Goal: Information Seeking & Learning: Learn about a topic

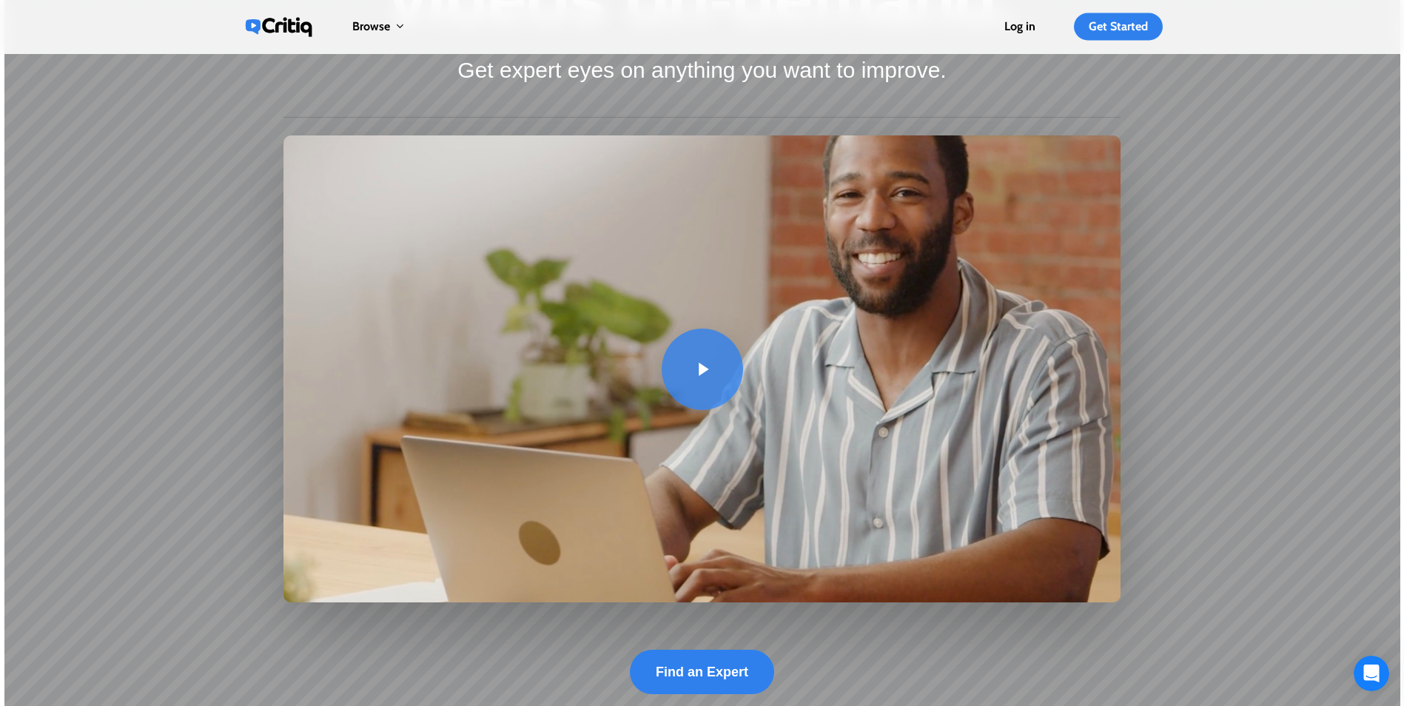
scroll to position [444, 0]
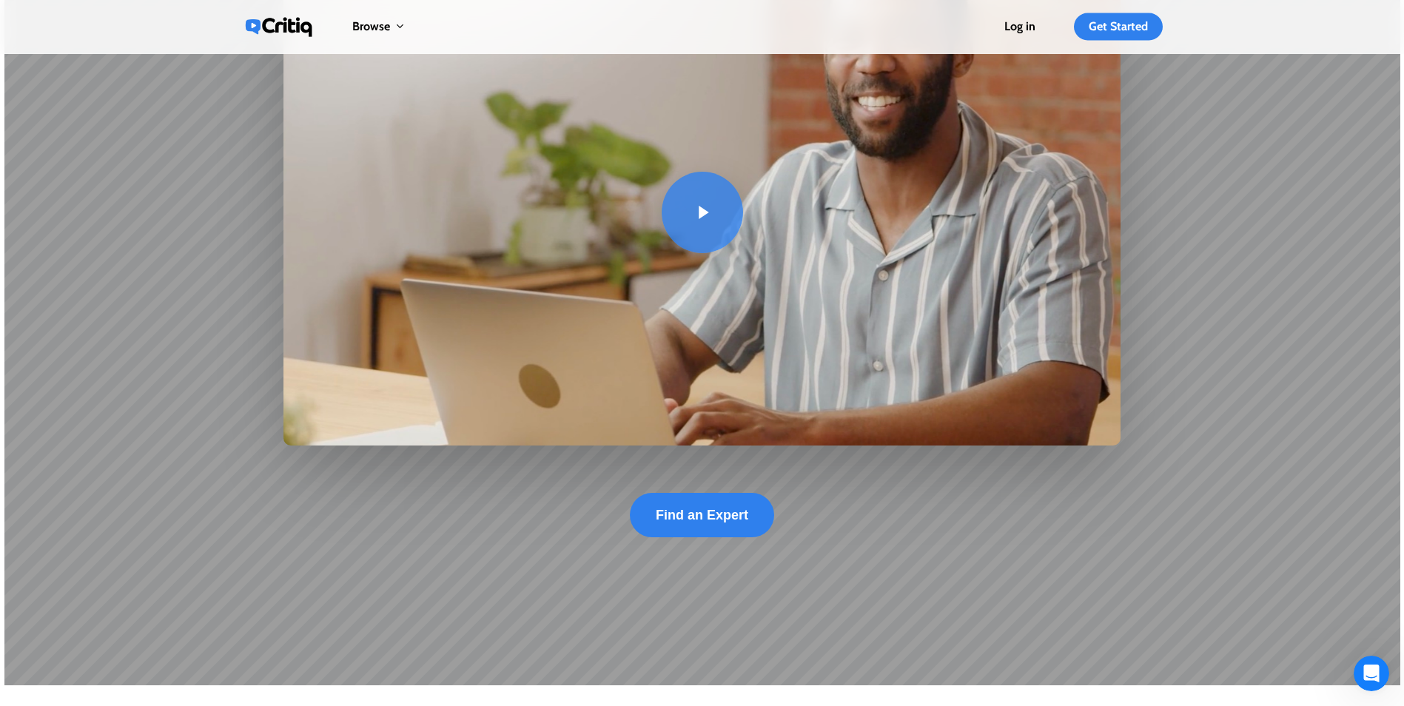
click at [691, 208] on link at bounding box center [702, 212] width 838 height 467
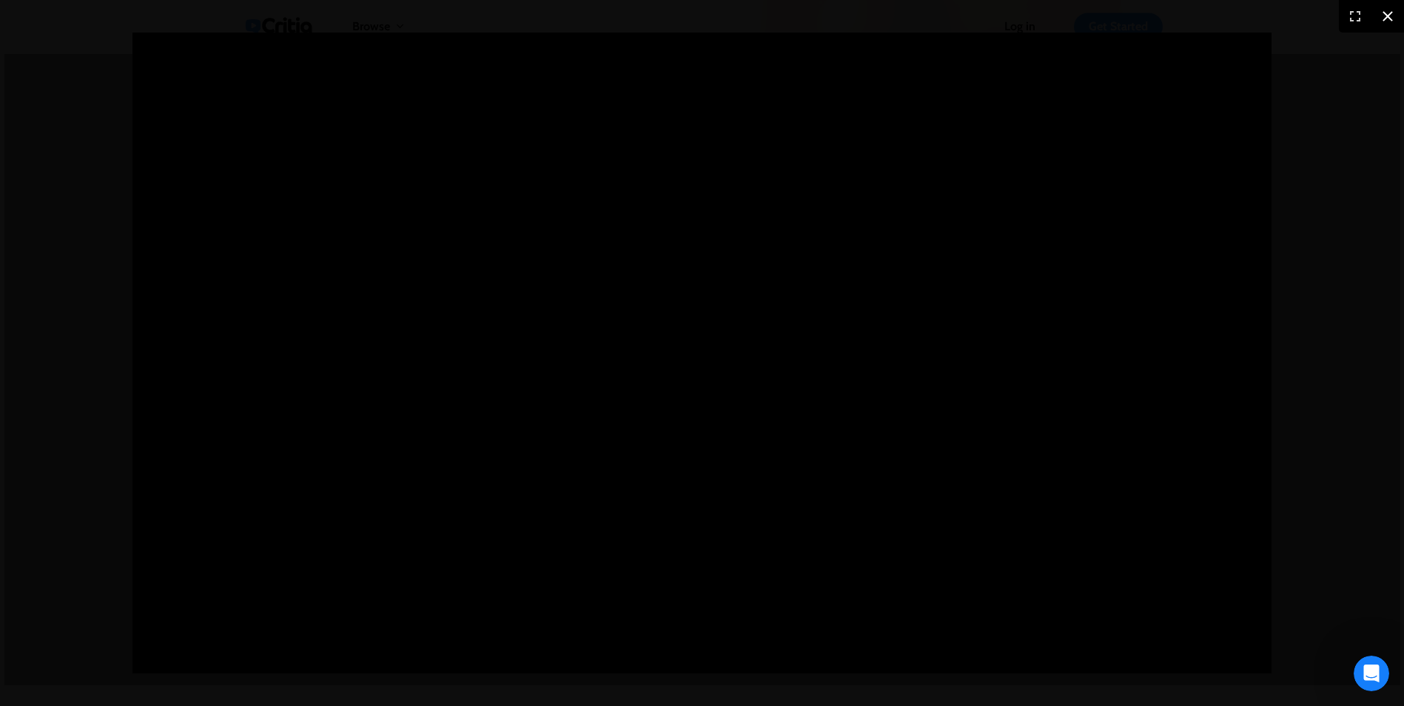
click at [1393, 10] on icon at bounding box center [1388, 16] width 18 height 18
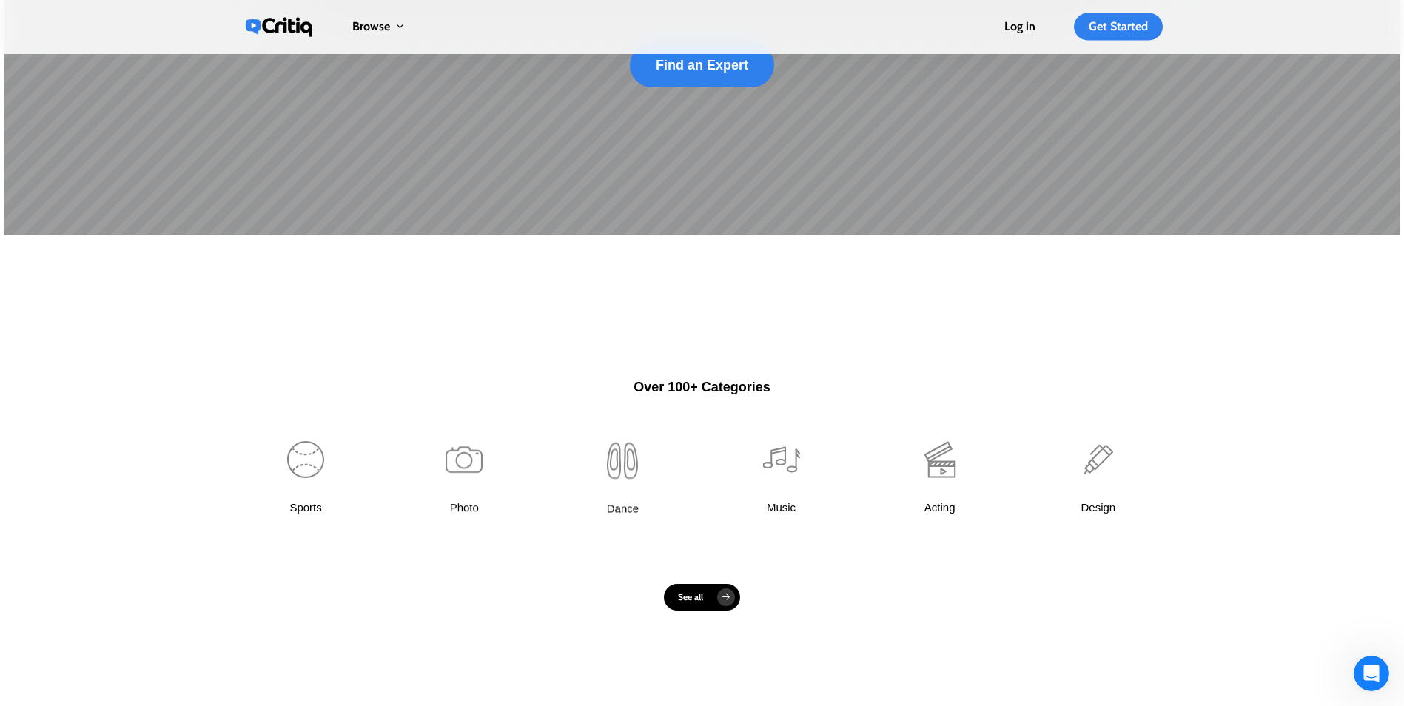
scroll to position [1110, 0]
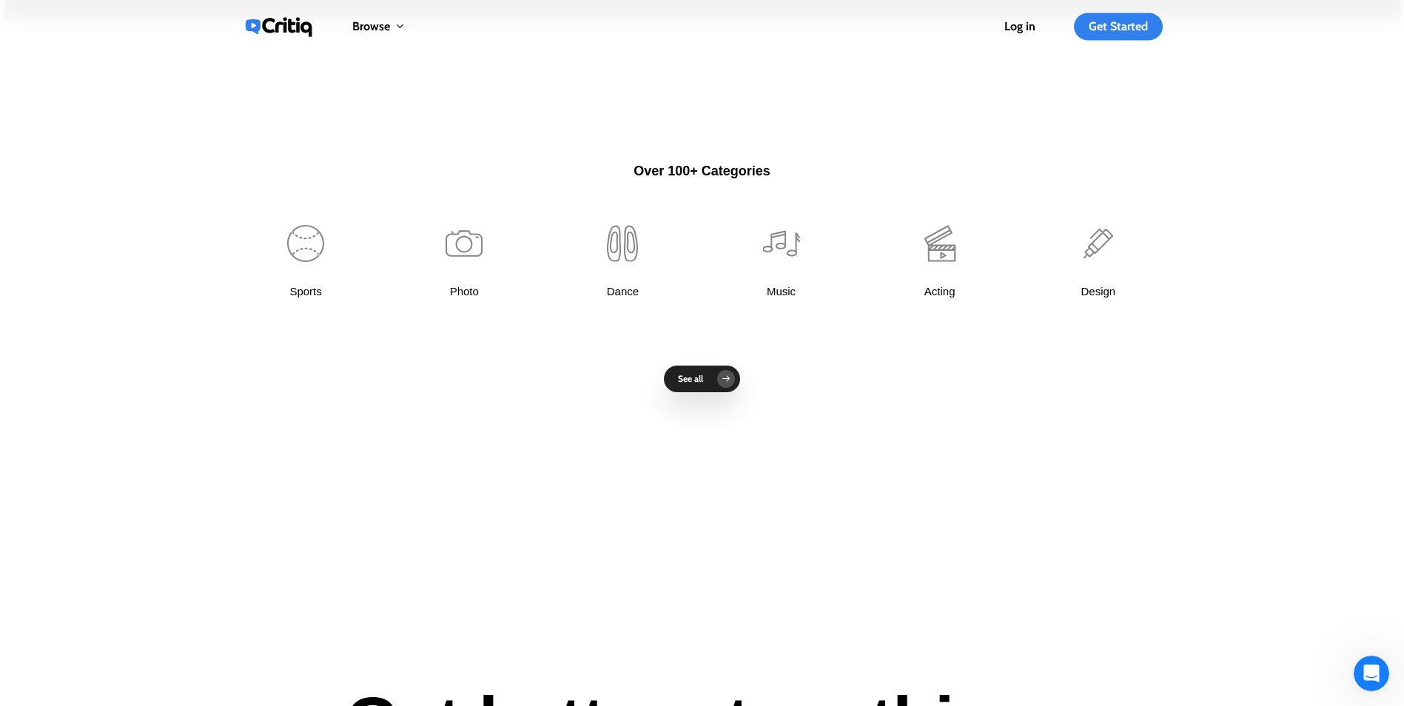
click at [710, 389] on link "See all" at bounding box center [702, 379] width 76 height 27
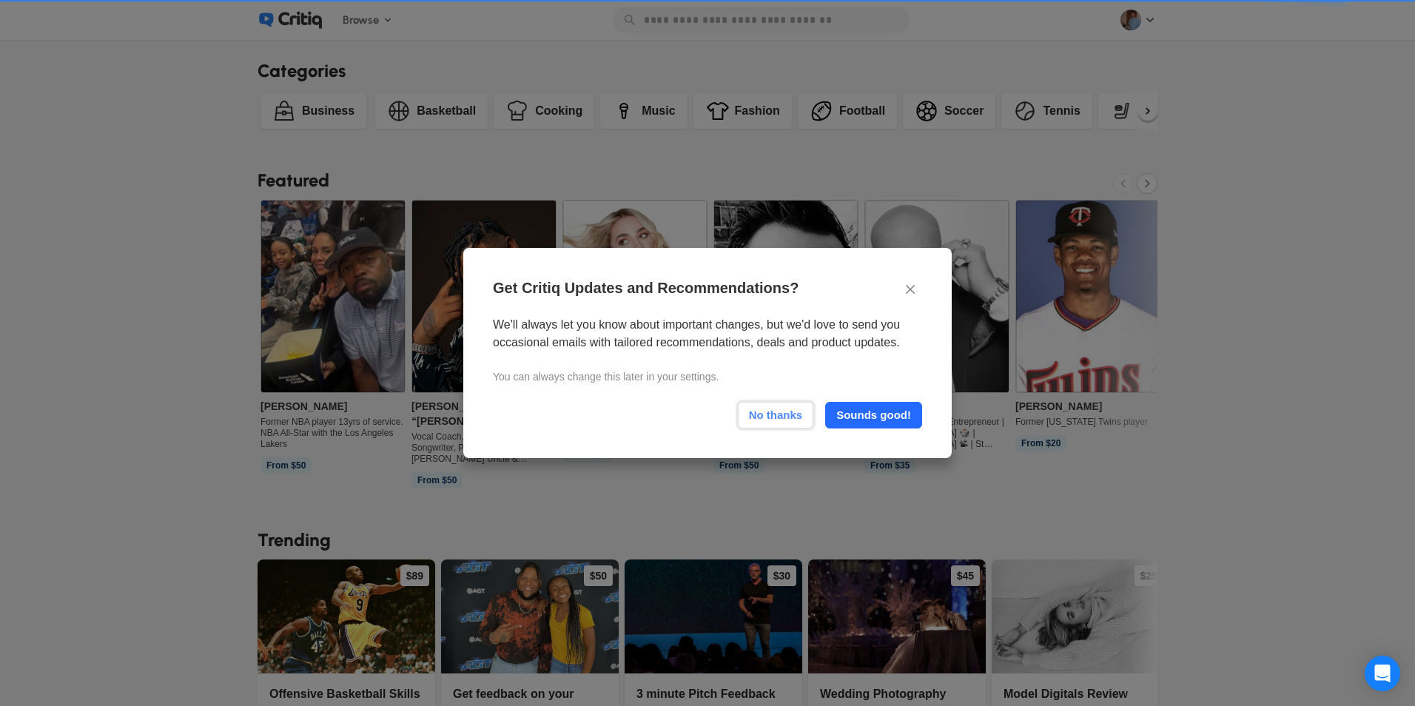
click at [783, 417] on div "No thanks" at bounding box center [776, 415] width 63 height 25
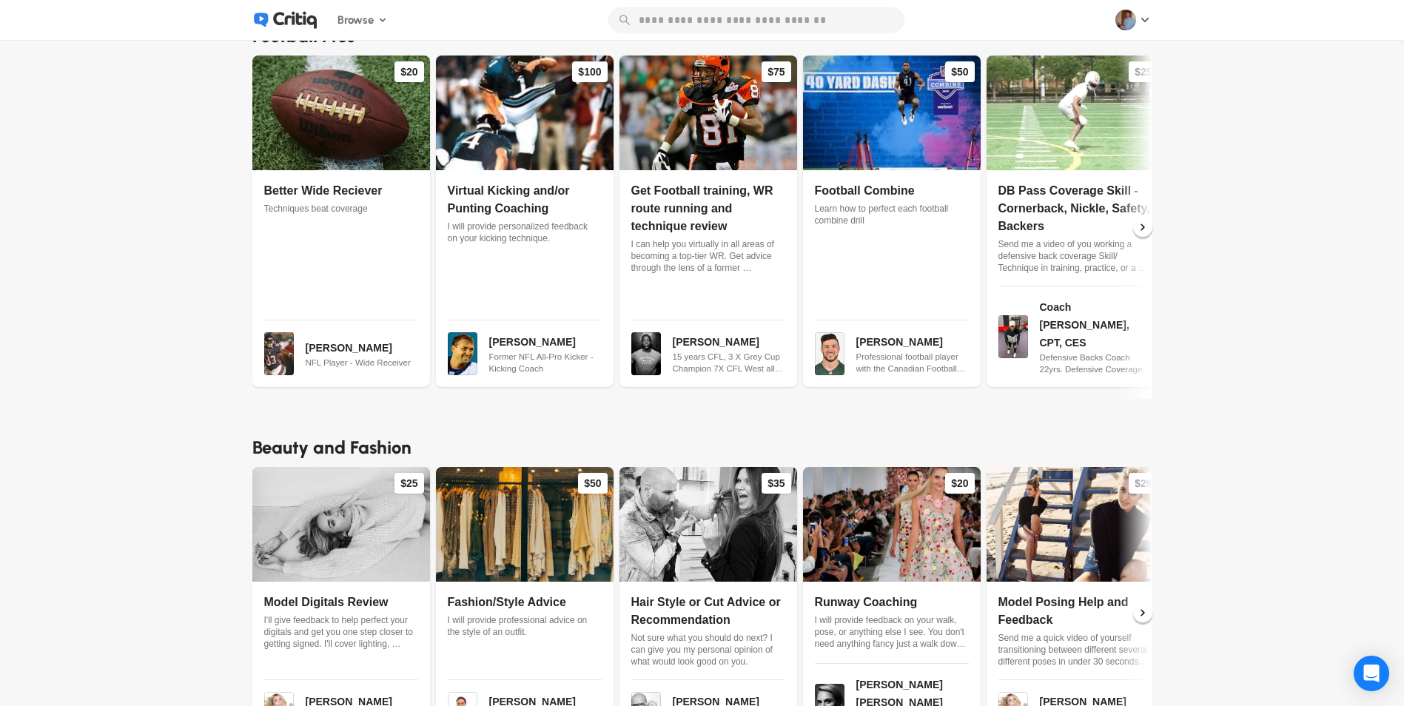
scroll to position [2812, 0]
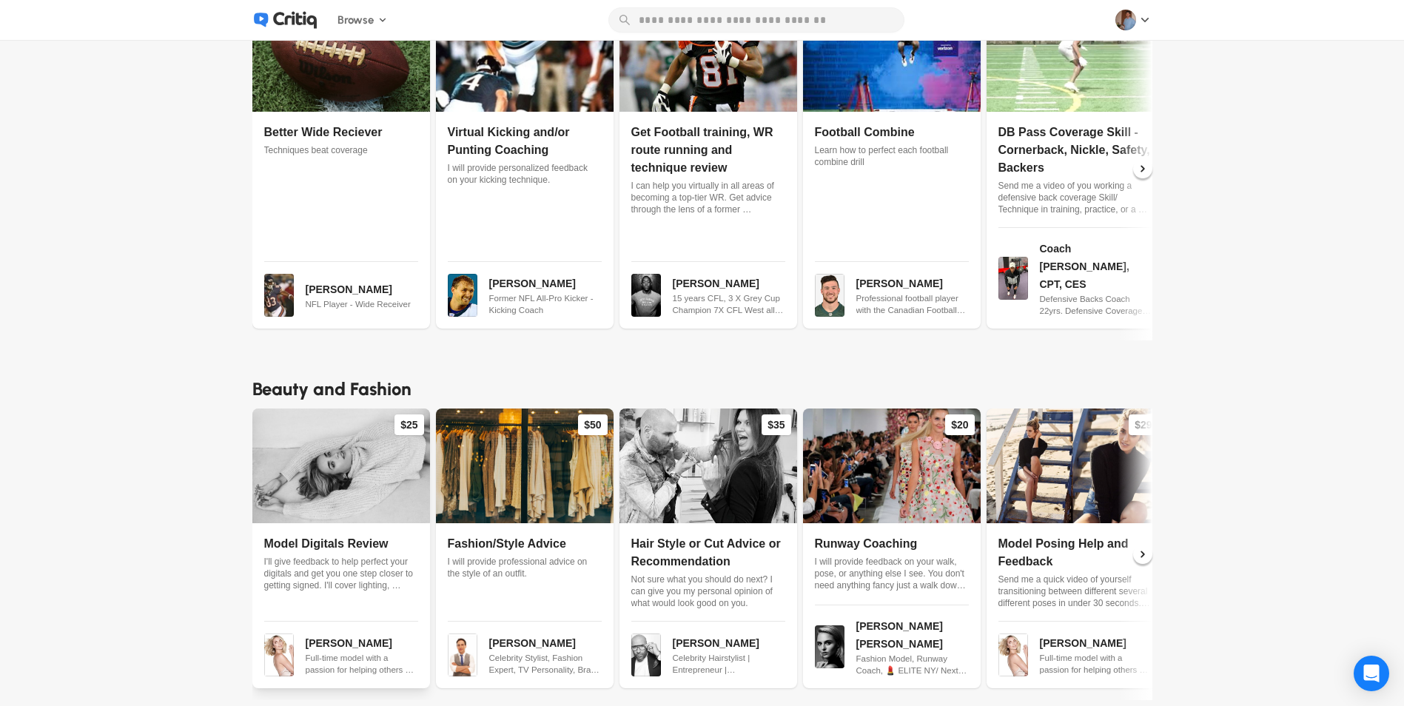
click at [333, 637] on span "[PERSON_NAME]" at bounding box center [349, 643] width 87 height 12
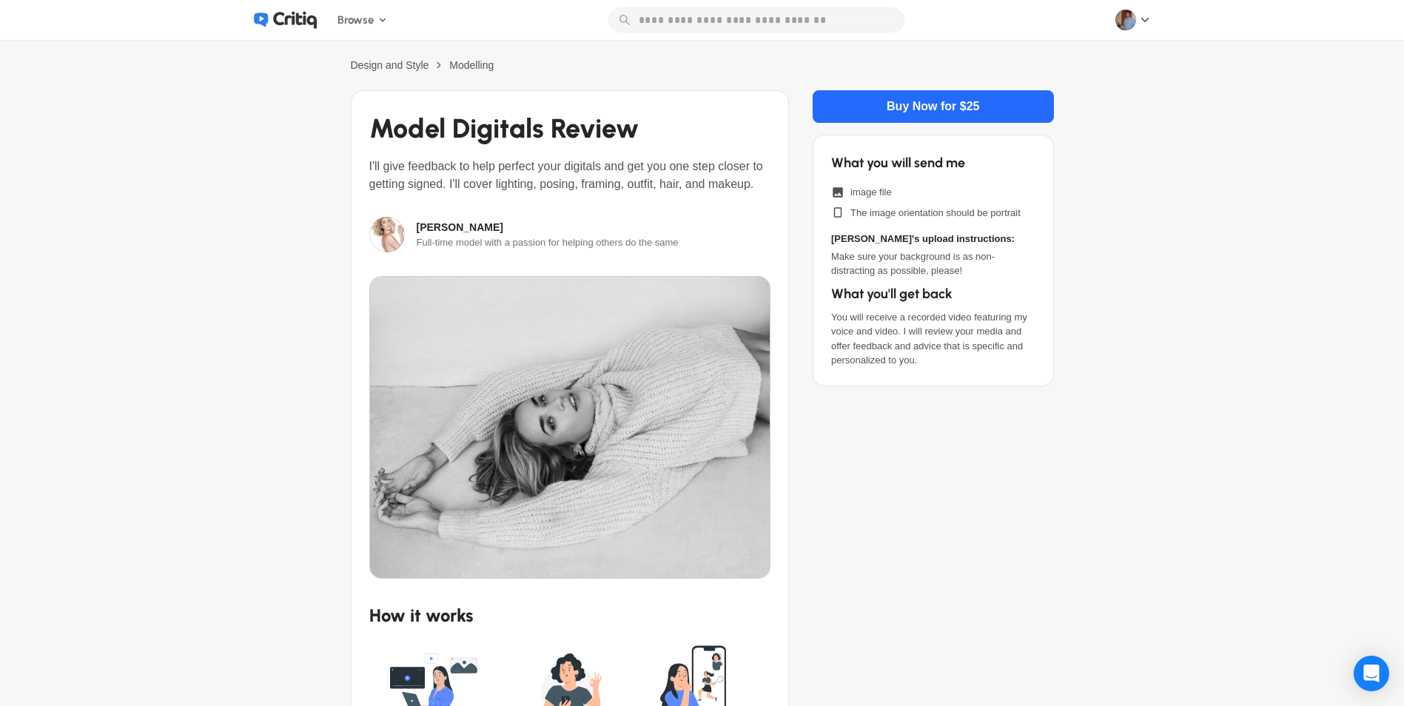
click at [289, 13] on icon at bounding box center [295, 20] width 44 height 18
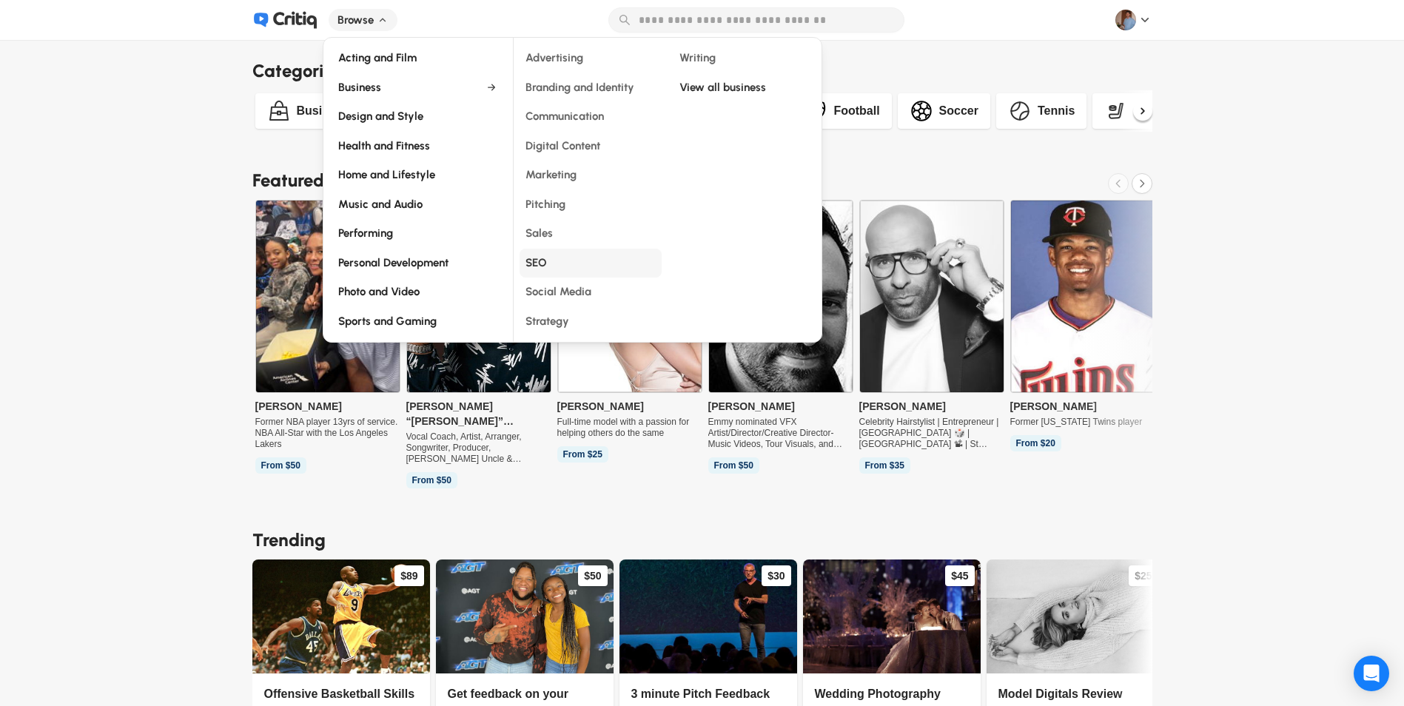
click at [543, 261] on span "SEO" at bounding box center [535, 264] width 21 height 18
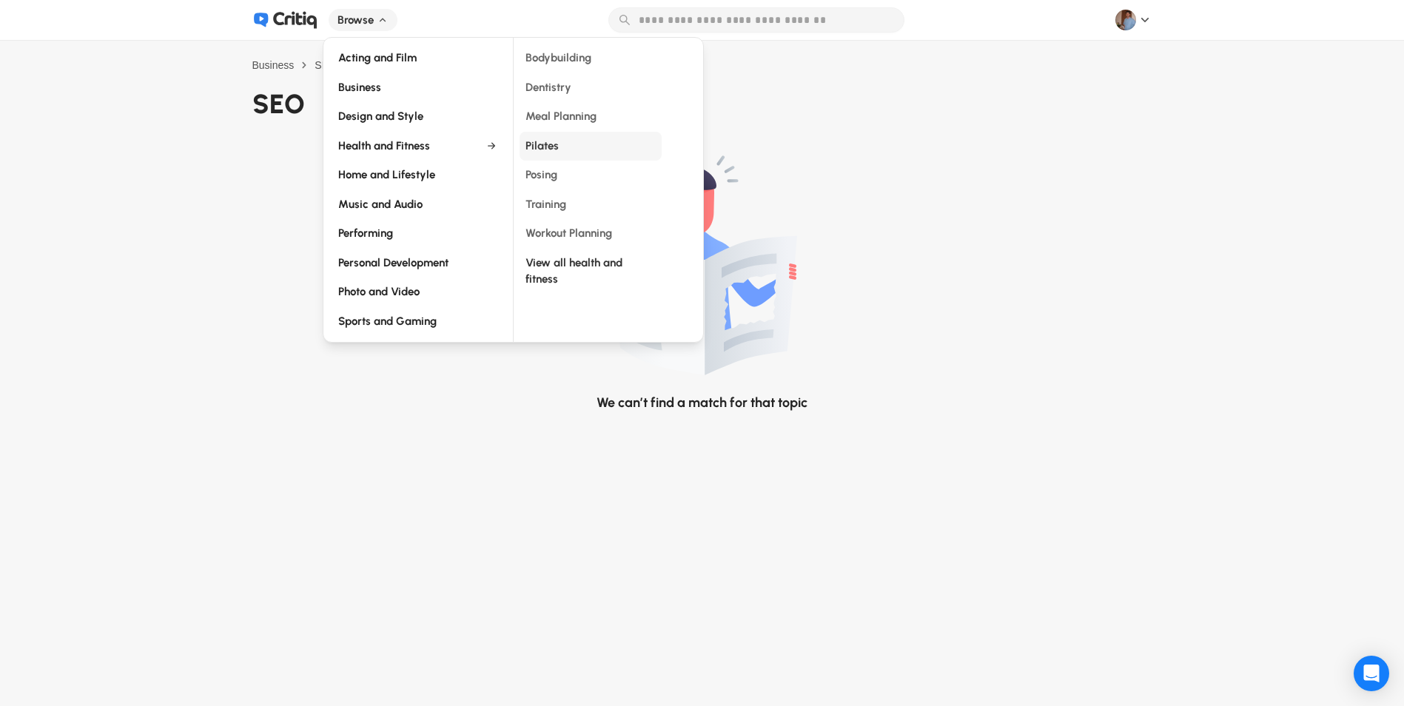
click at [534, 141] on span "Pilates" at bounding box center [541, 147] width 33 height 18
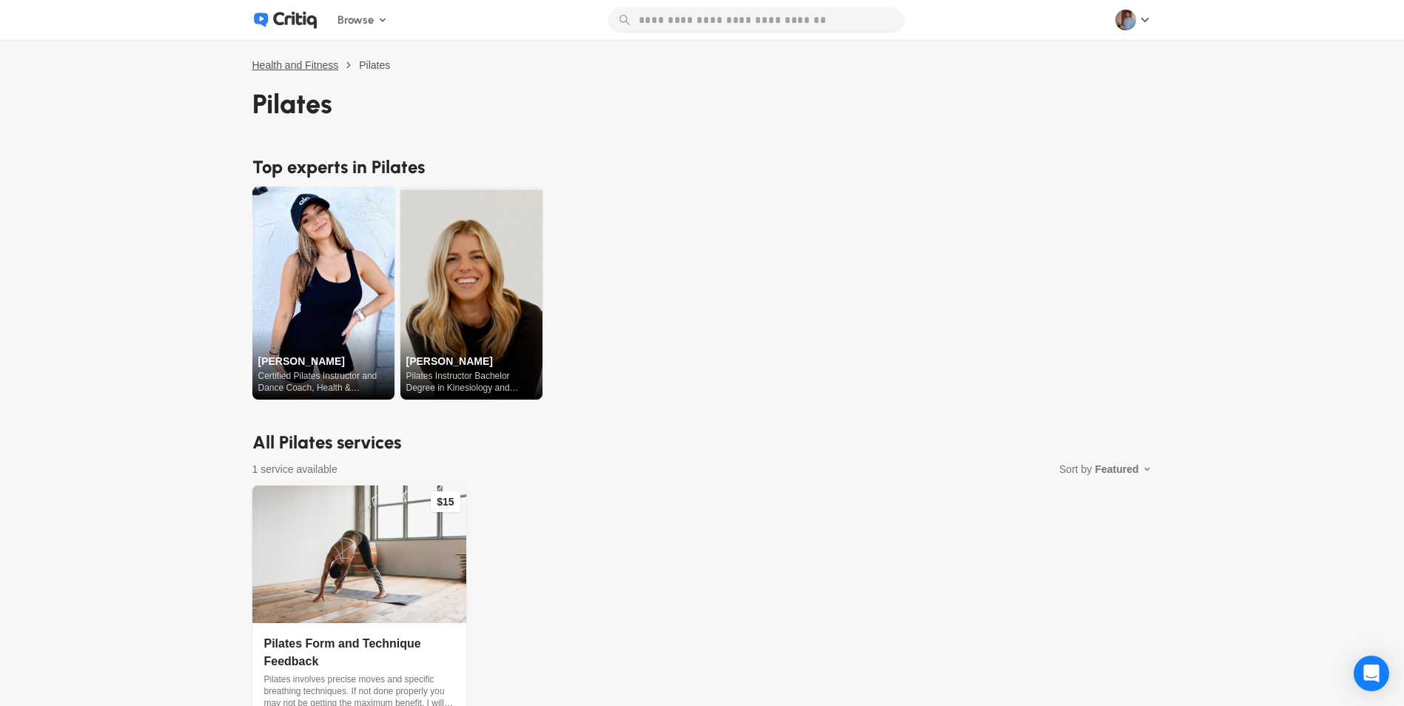
click at [332, 63] on span "Health and Fitness" at bounding box center [295, 65] width 87 height 12
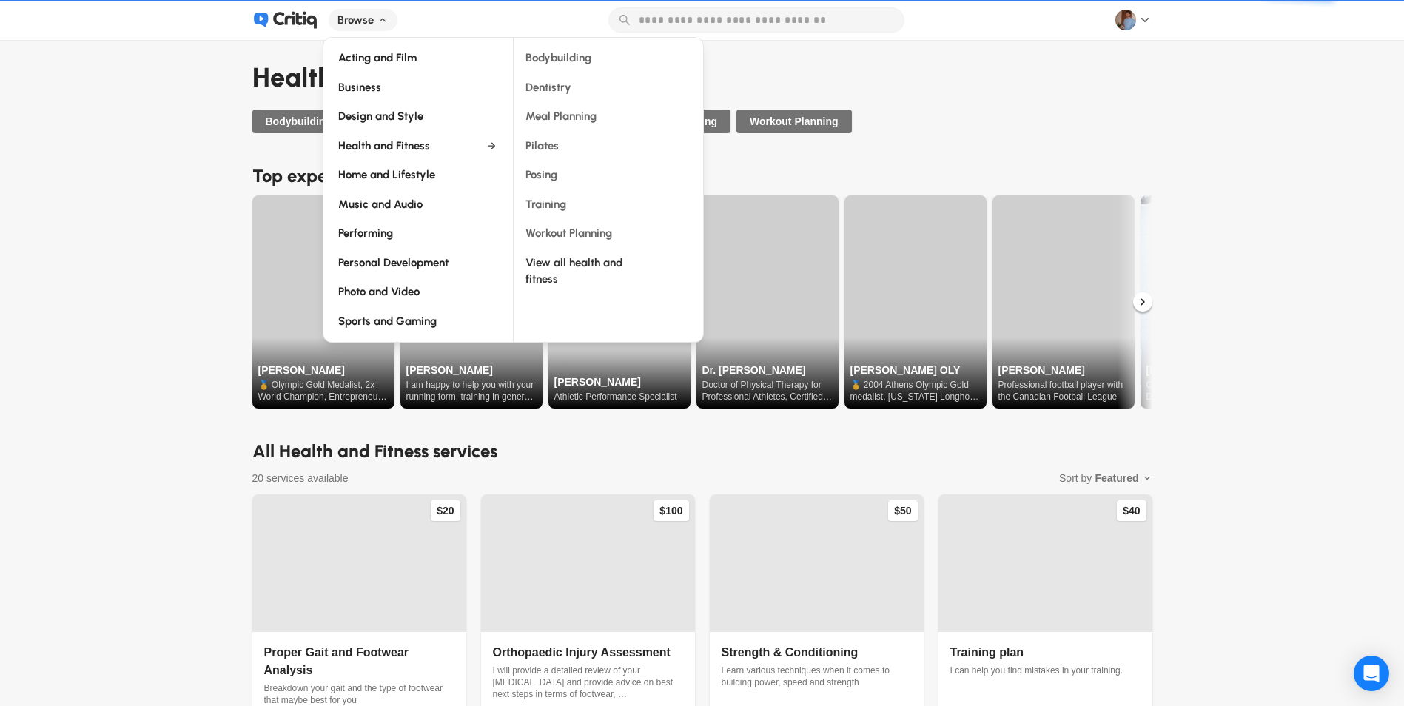
click at [395, 16] on div "Browse" at bounding box center [363, 20] width 69 height 23
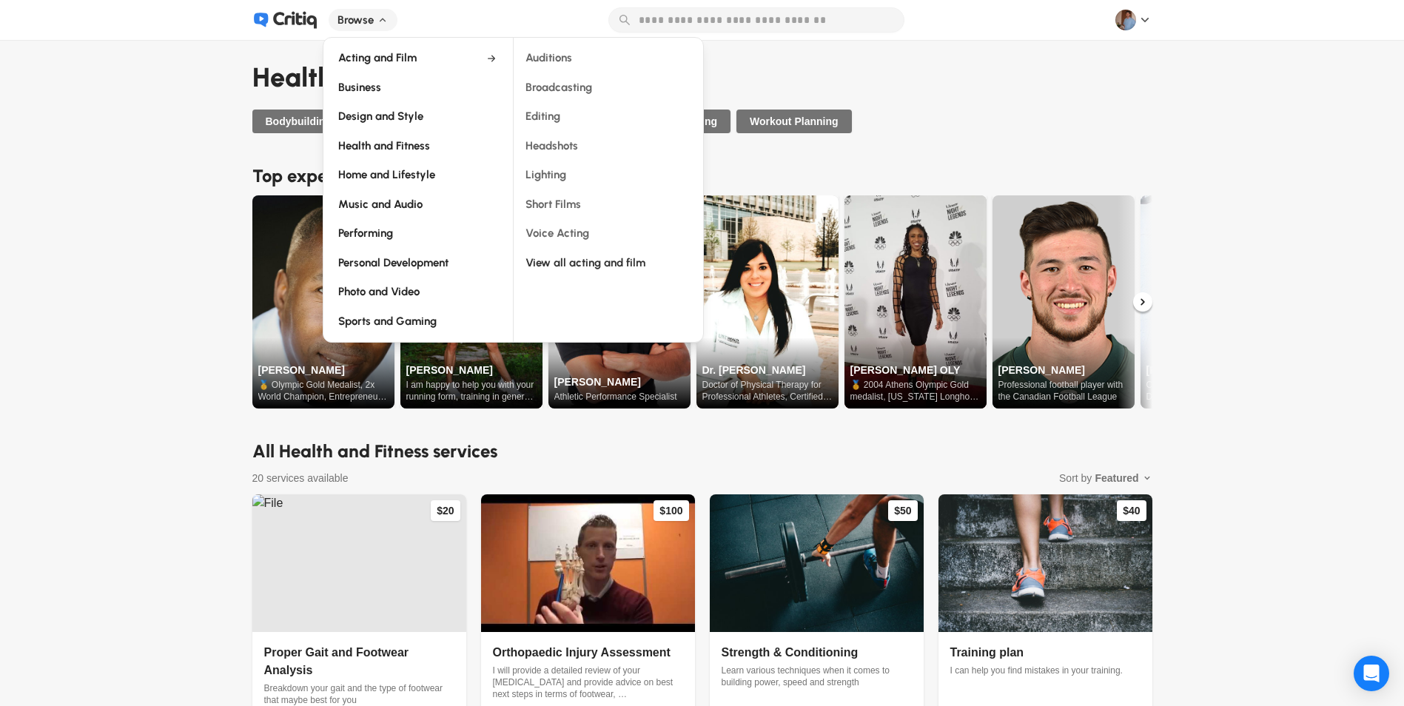
click at [380, 16] on div "Browse" at bounding box center [363, 20] width 69 height 23
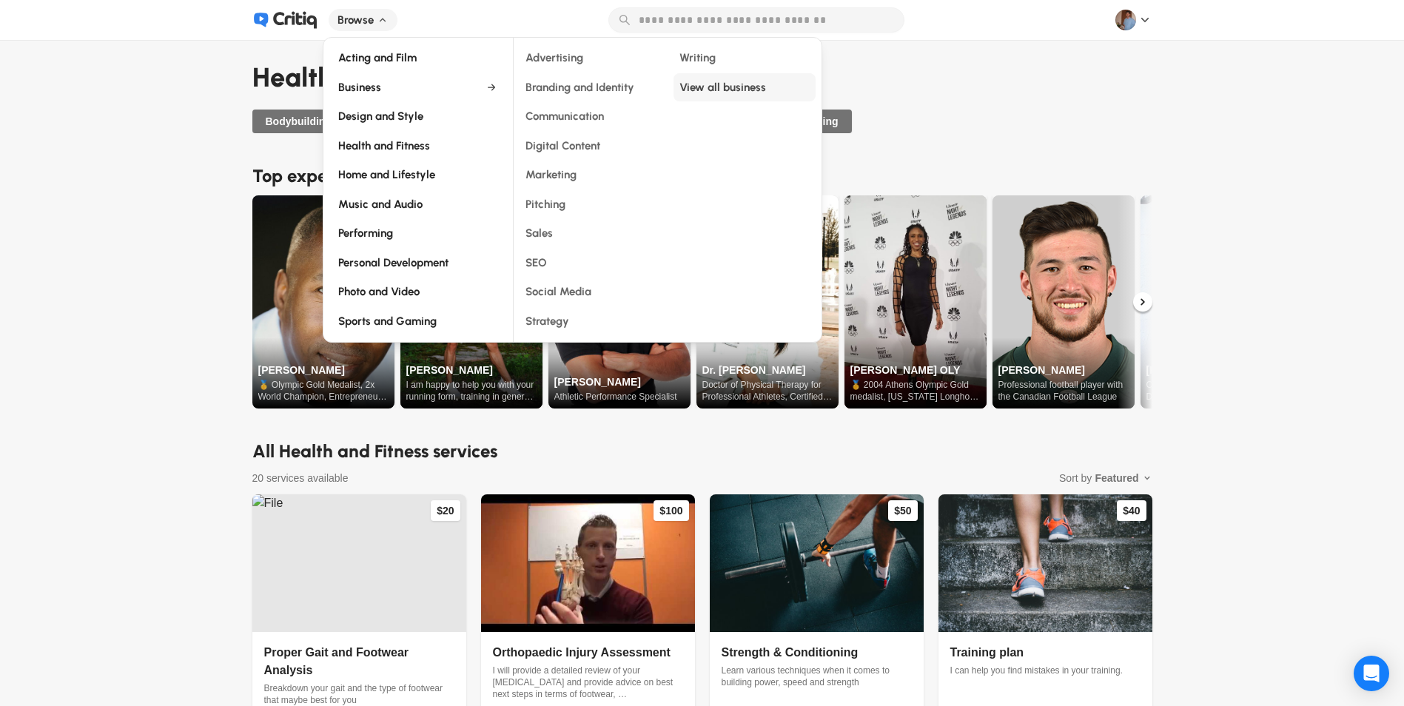
click at [724, 92] on div "View all business" at bounding box center [744, 87] width 142 height 29
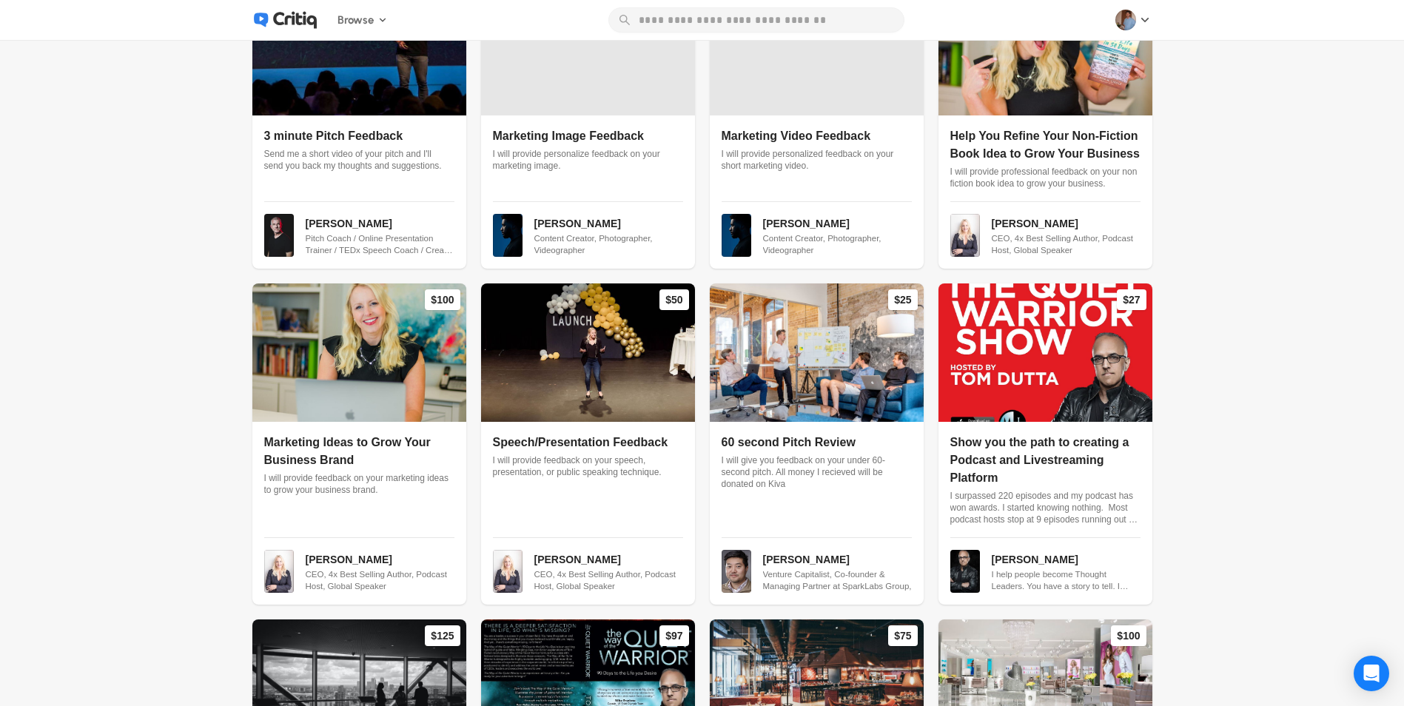
scroll to position [518, 0]
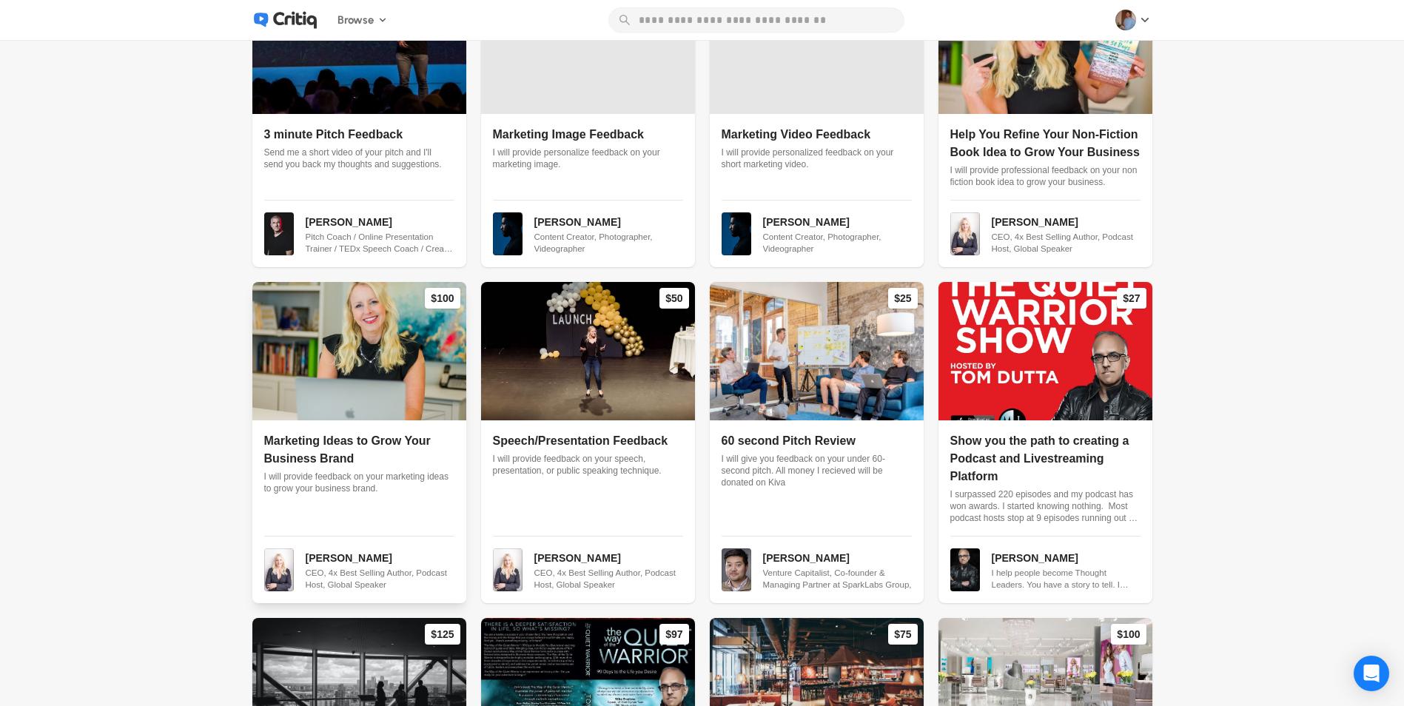
click at [315, 449] on div "Marketing Ideas to Grow Your Business Brand I will provide feedback on your mar…" at bounding box center [359, 484] width 190 height 104
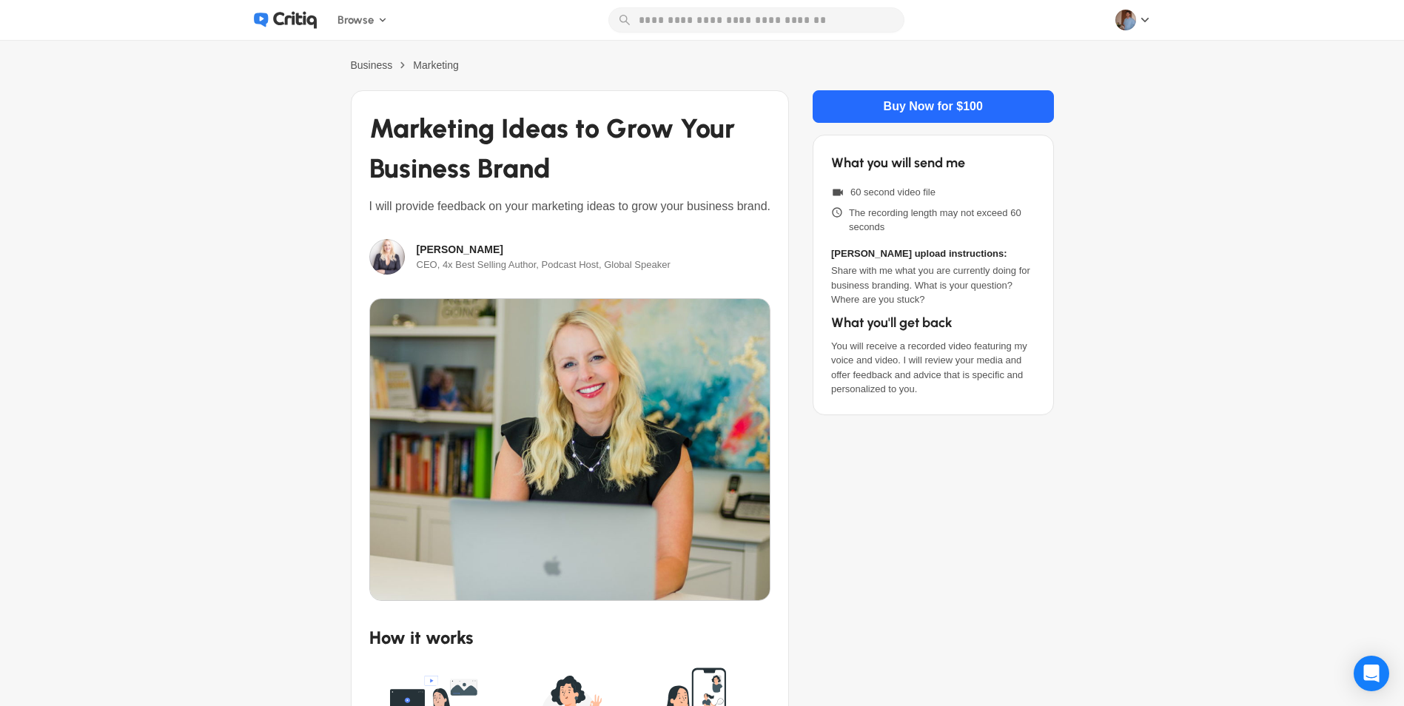
click at [300, 23] on icon at bounding box center [295, 20] width 44 height 17
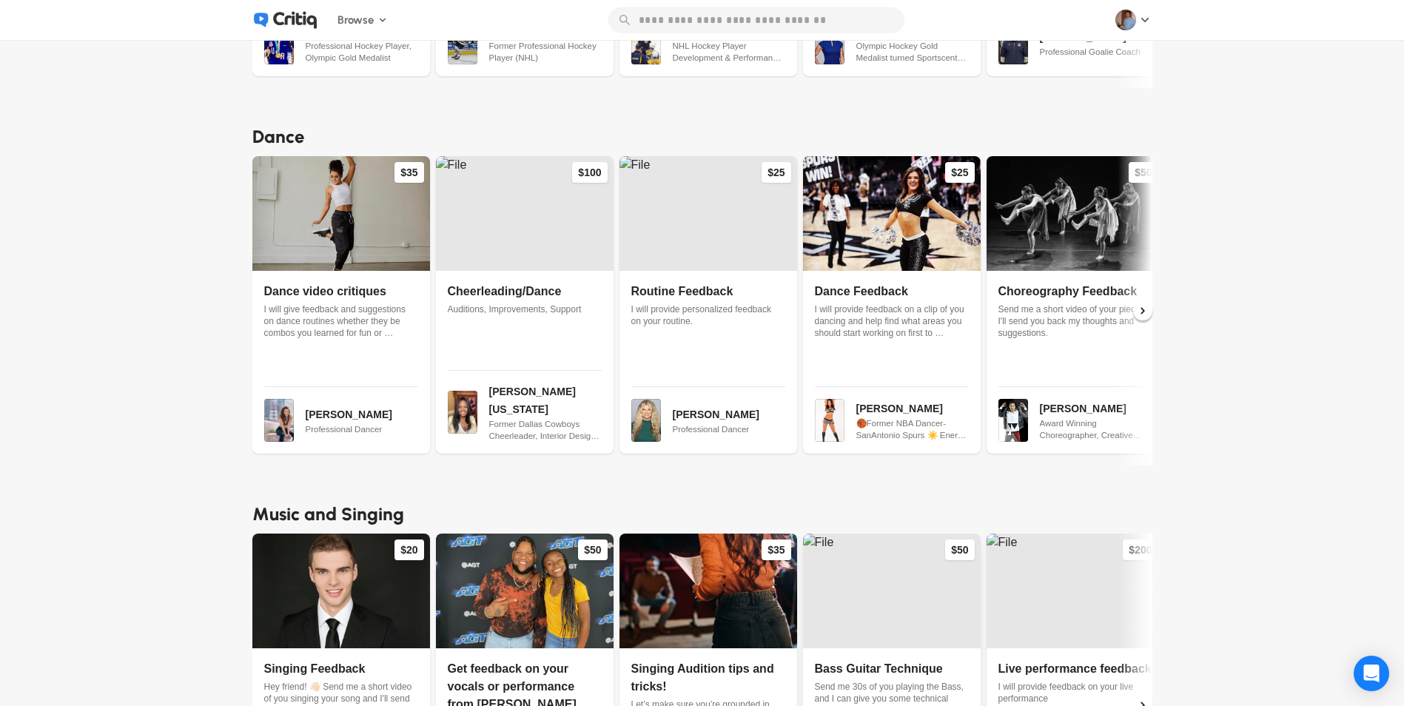
scroll to position [5159, 0]
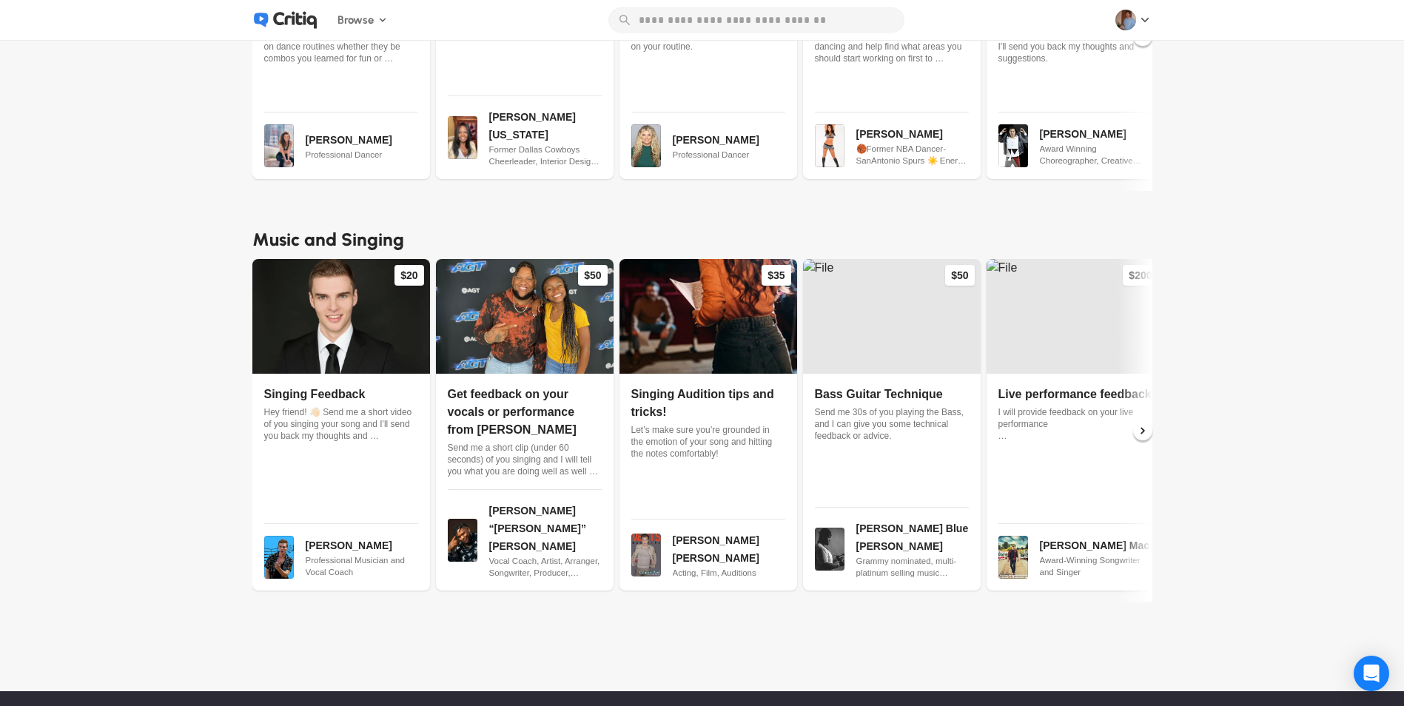
click at [761, 705] on span "Become an Expert" at bounding box center [762, 718] width 85 height 12
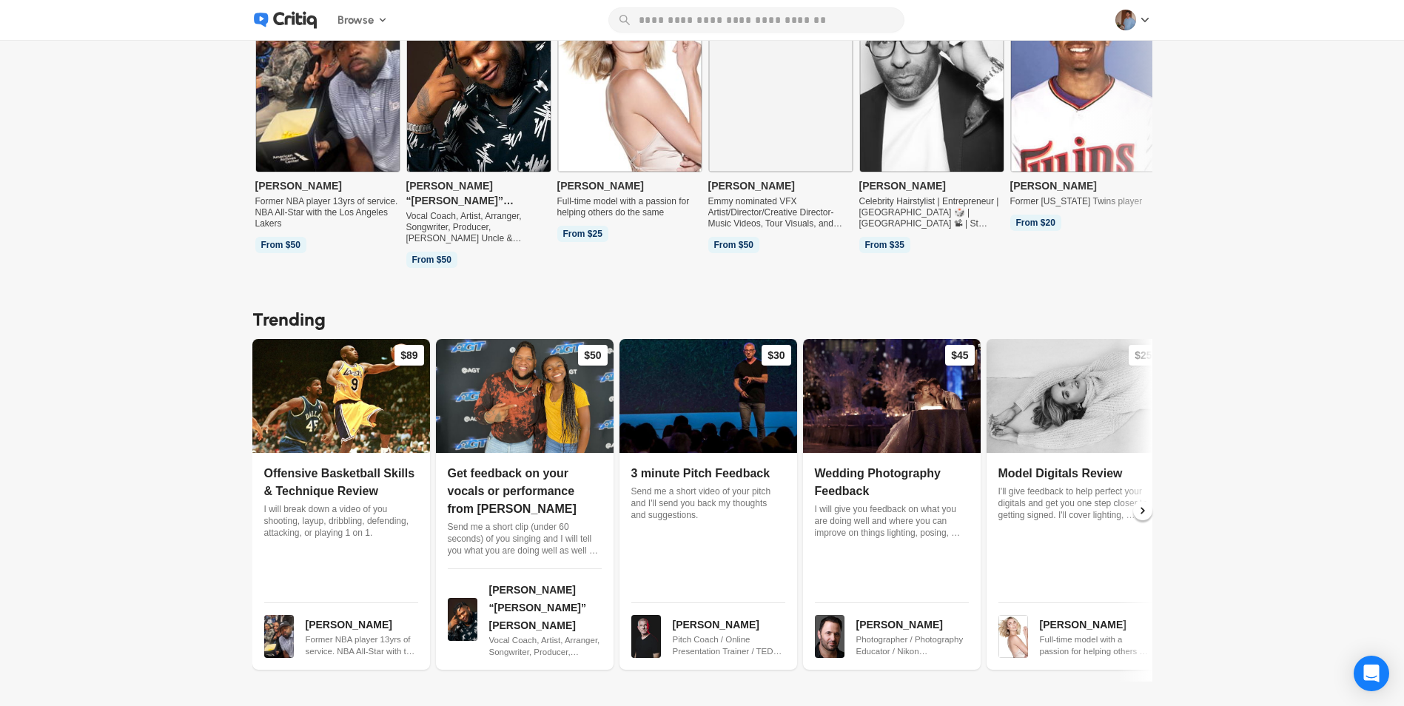
scroll to position [0, 0]
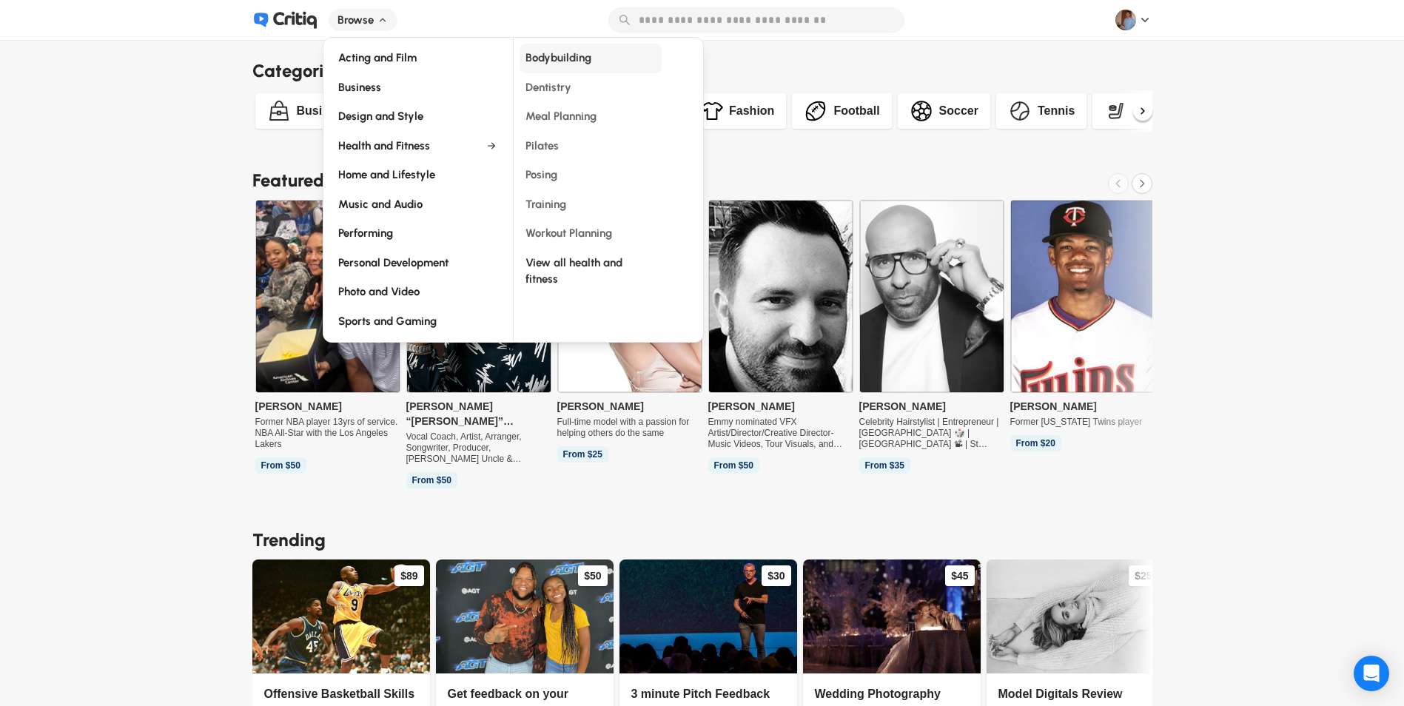
click at [568, 59] on span "Bodybuilding" at bounding box center [558, 59] width 66 height 18
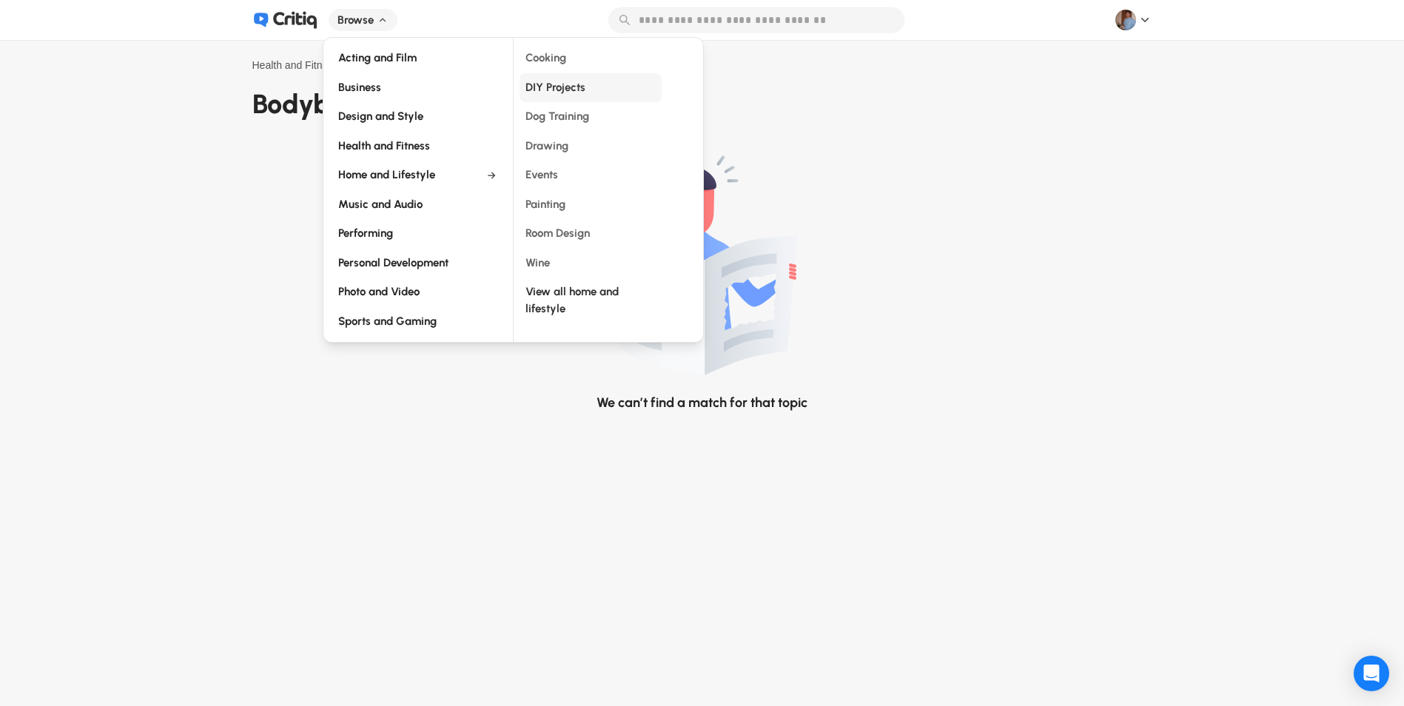
click at [568, 84] on span "DIY Projects" at bounding box center [555, 88] width 60 height 18
click at [580, 115] on span "Dog Training" at bounding box center [557, 117] width 64 height 18
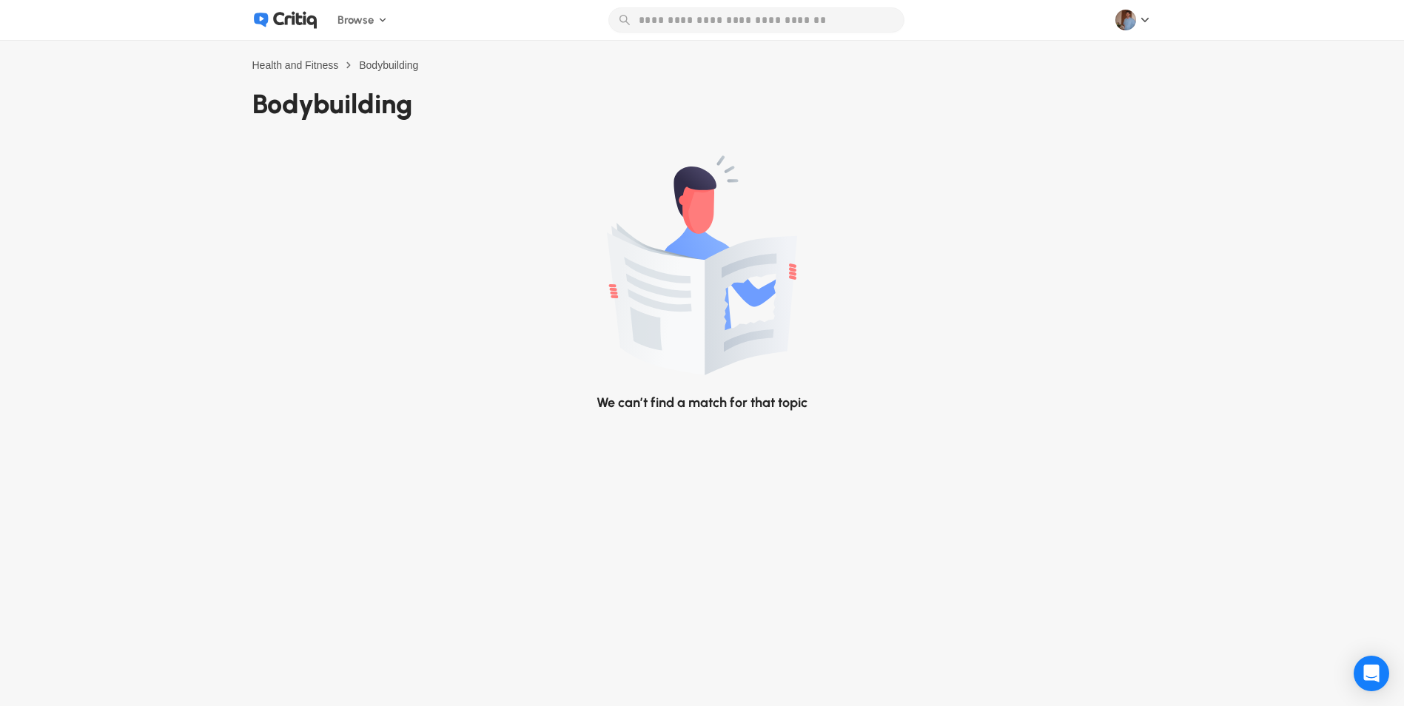
click at [303, 13] on icon at bounding box center [295, 20] width 44 height 17
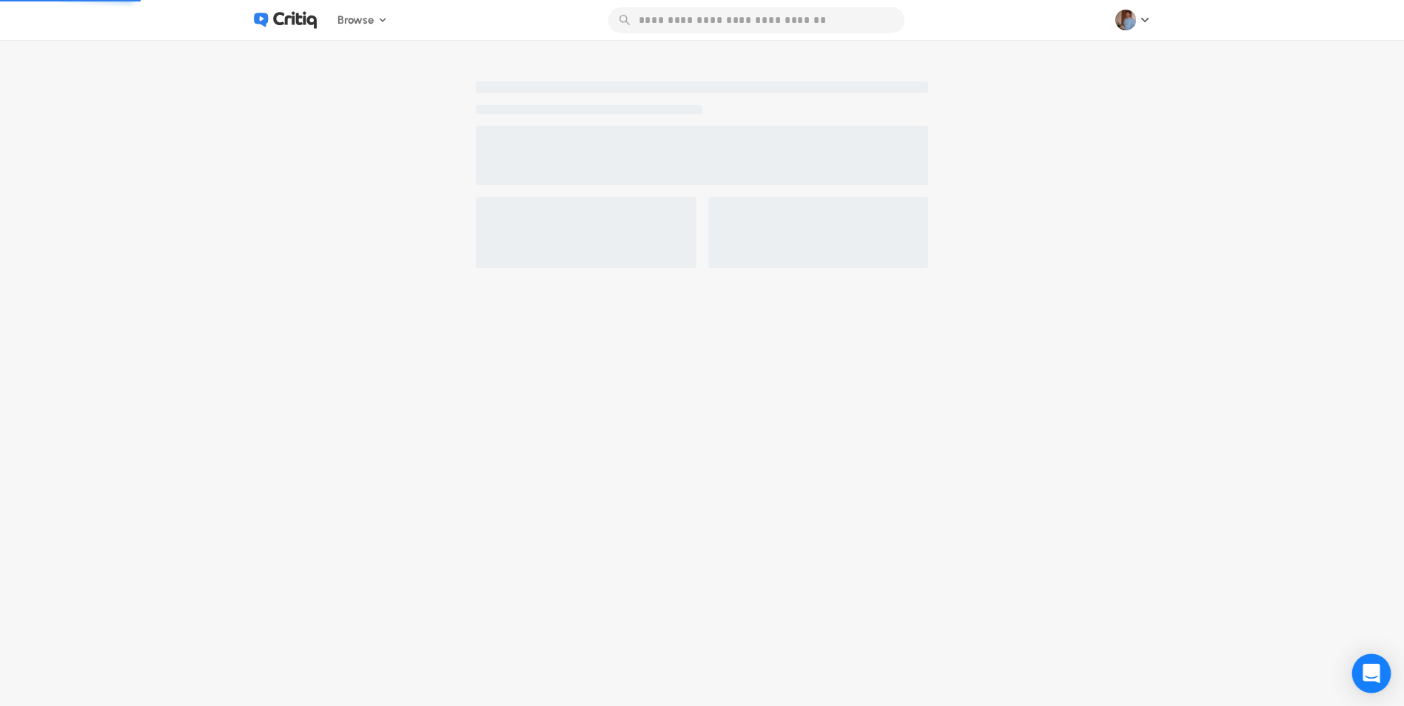
click at [1383, 679] on div "Open Intercom Messenger" at bounding box center [1371, 673] width 39 height 39
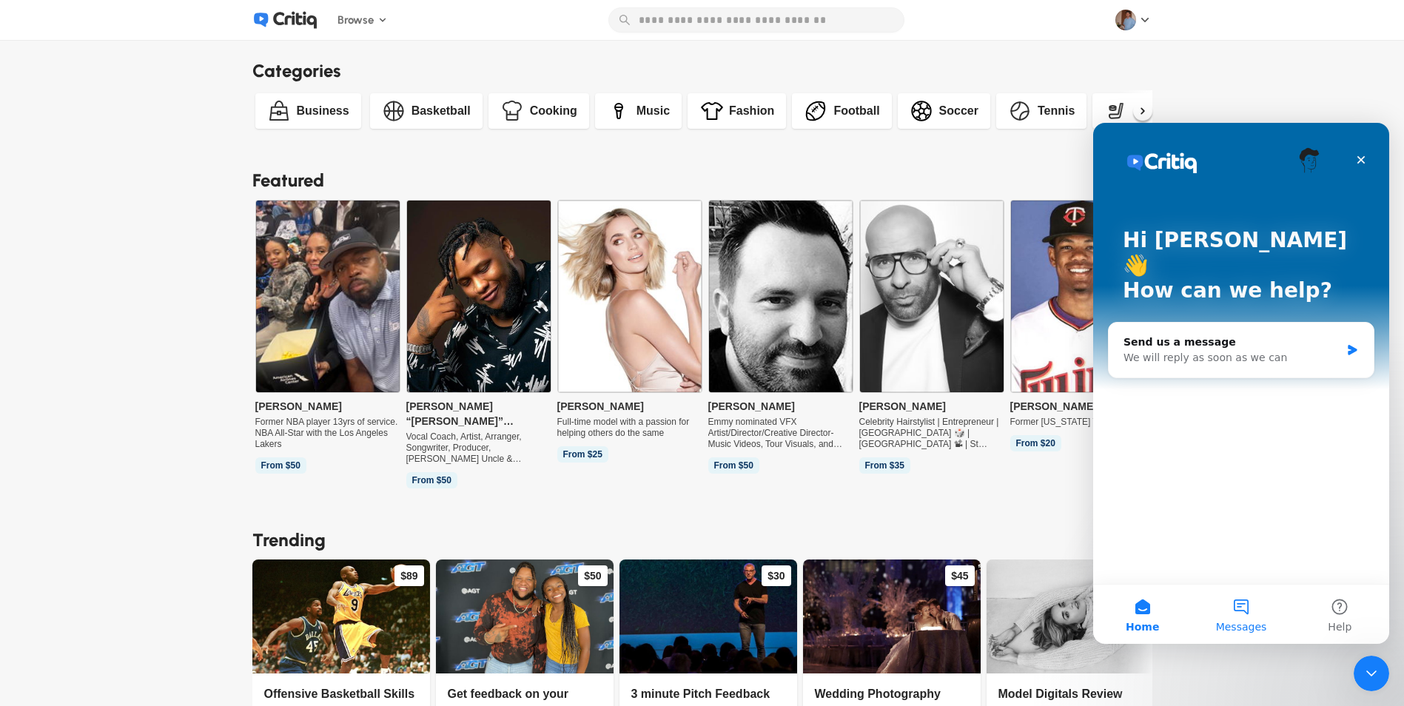
click at [1242, 606] on button "Messages" at bounding box center [1241, 614] width 98 height 59
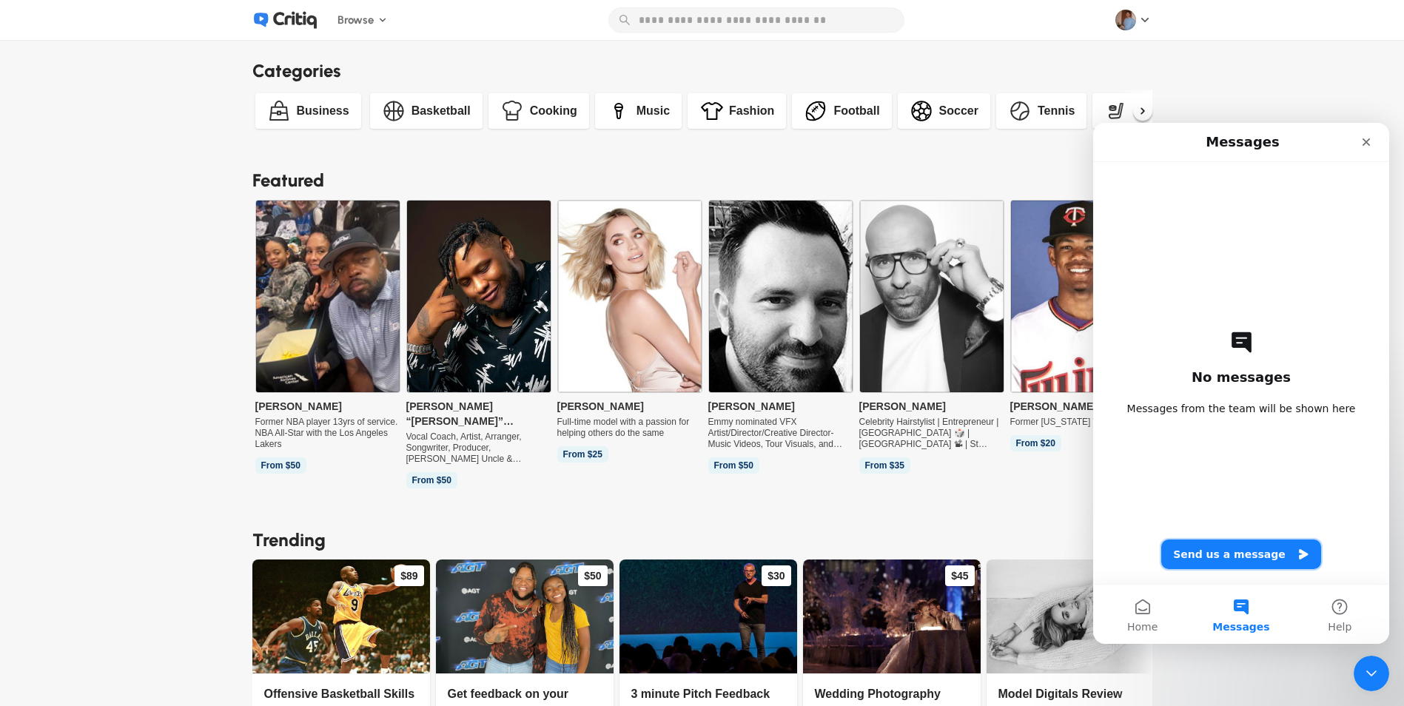
click at [1206, 555] on button "Send us a message" at bounding box center [1241, 555] width 160 height 30
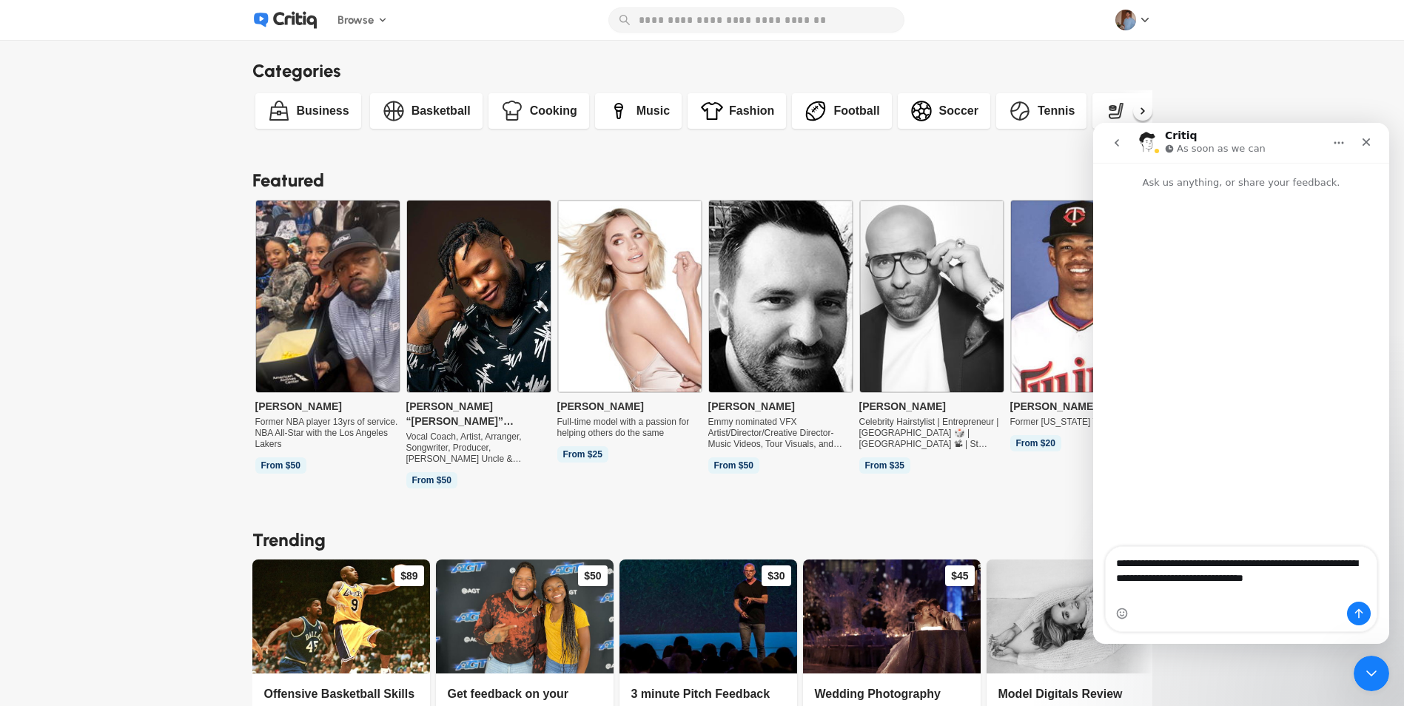
drag, startPoint x: 1226, startPoint y: 582, endPoint x: 1245, endPoint y: 569, distance: 22.8
click at [1227, 580] on textarea "**********" at bounding box center [1241, 567] width 271 height 40
click at [1220, 587] on textarea "**********" at bounding box center [1241, 567] width 271 height 40
click at [1256, 579] on textarea "**********" at bounding box center [1241, 567] width 271 height 70
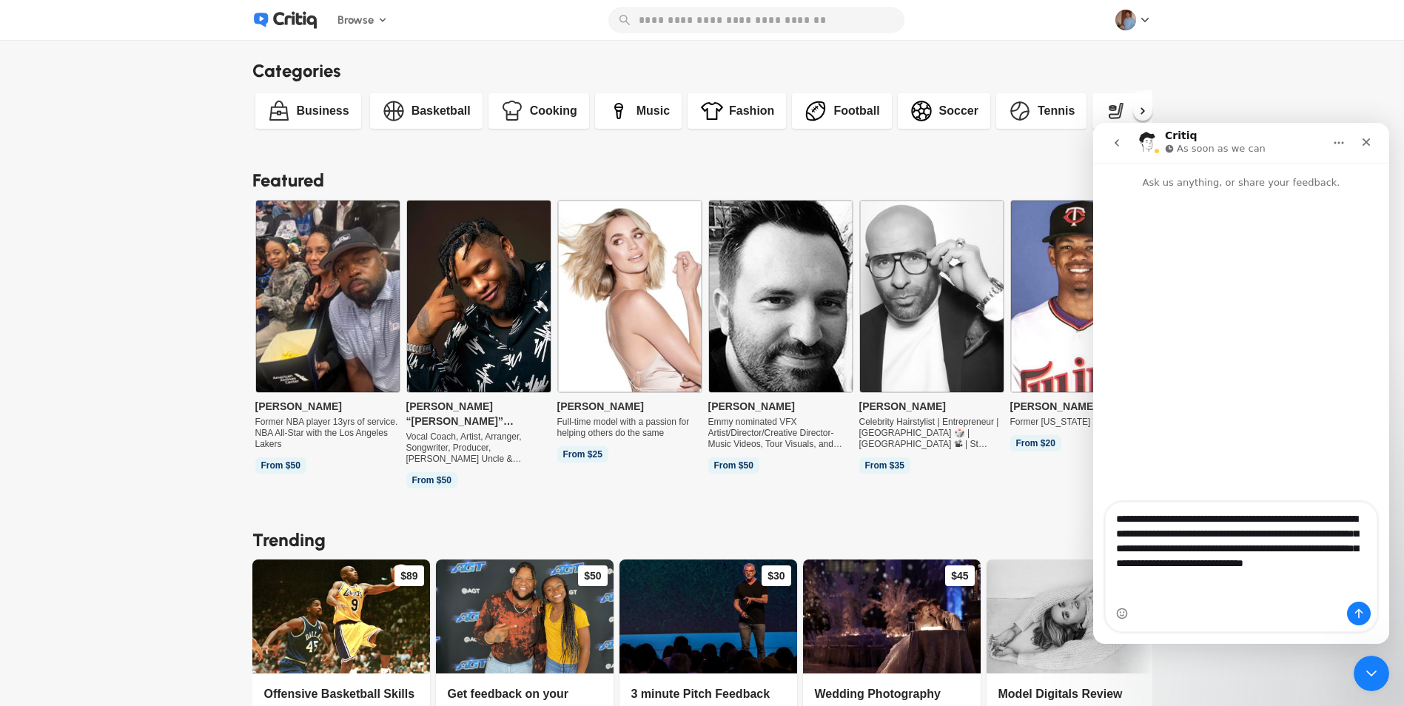
click at [1139, 565] on textarea "**********" at bounding box center [1241, 545] width 271 height 84
drag, startPoint x: 1223, startPoint y: 574, endPoint x: 1259, endPoint y: 561, distance: 37.9
click at [1232, 570] on textarea "**********" at bounding box center [1241, 545] width 271 height 84
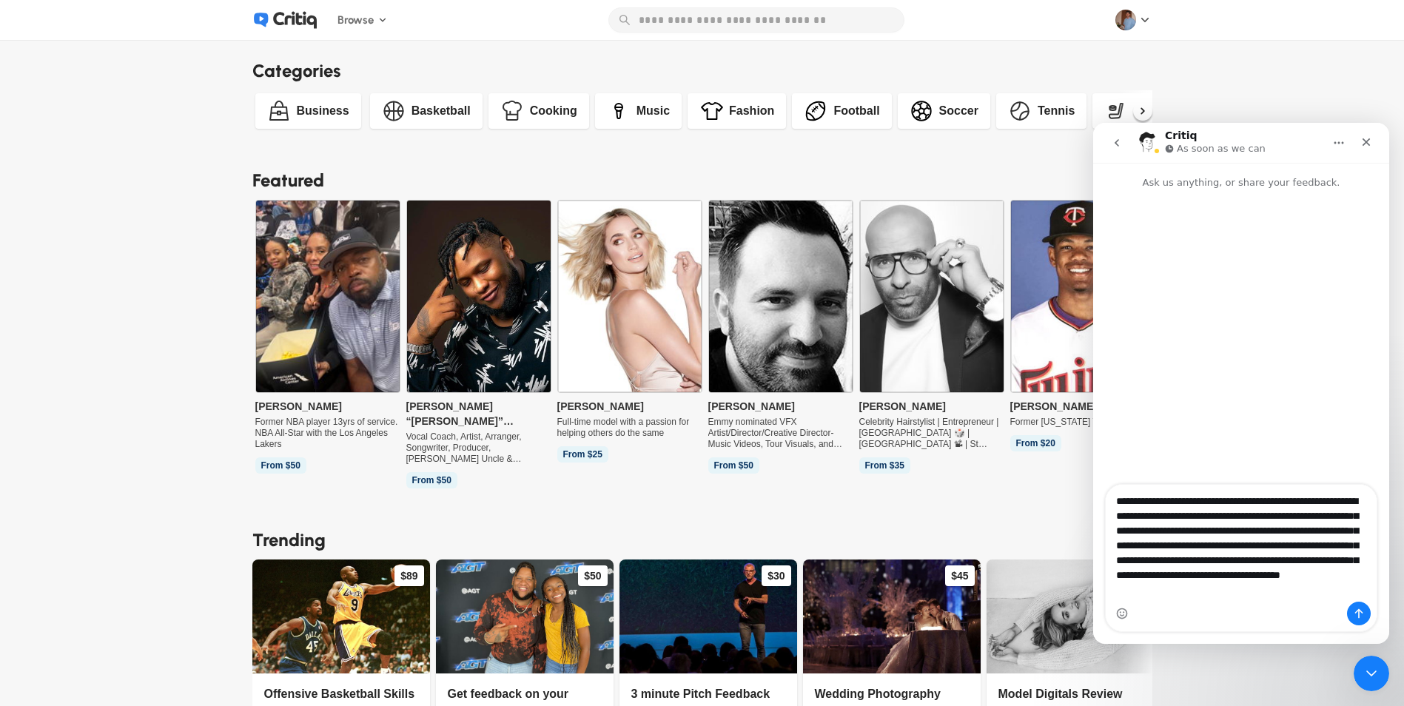
scroll to position [10, 0]
drag, startPoint x: 1152, startPoint y: 582, endPoint x: 1204, endPoint y: 547, distance: 63.4
click at [1152, 582] on textarea "**********" at bounding box center [1241, 543] width 271 height 117
type textarea "**********"
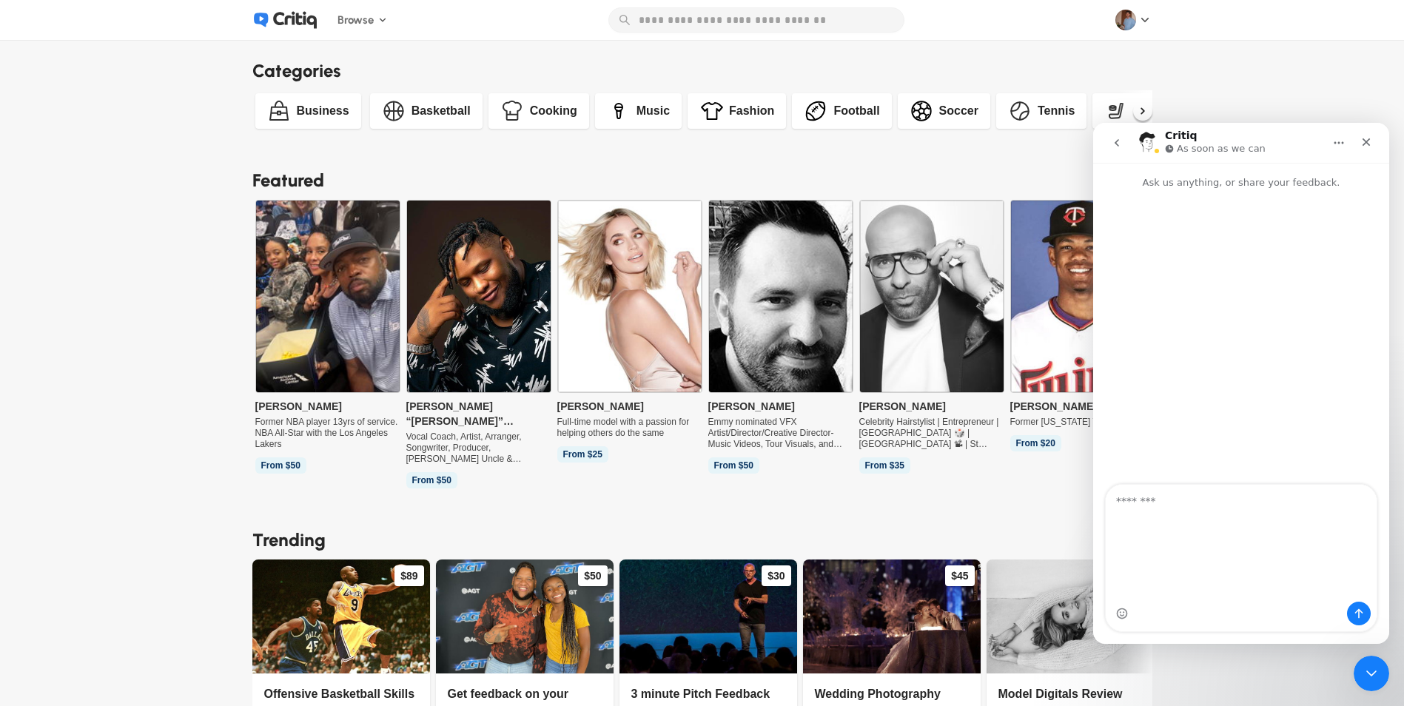
scroll to position [0, 0]
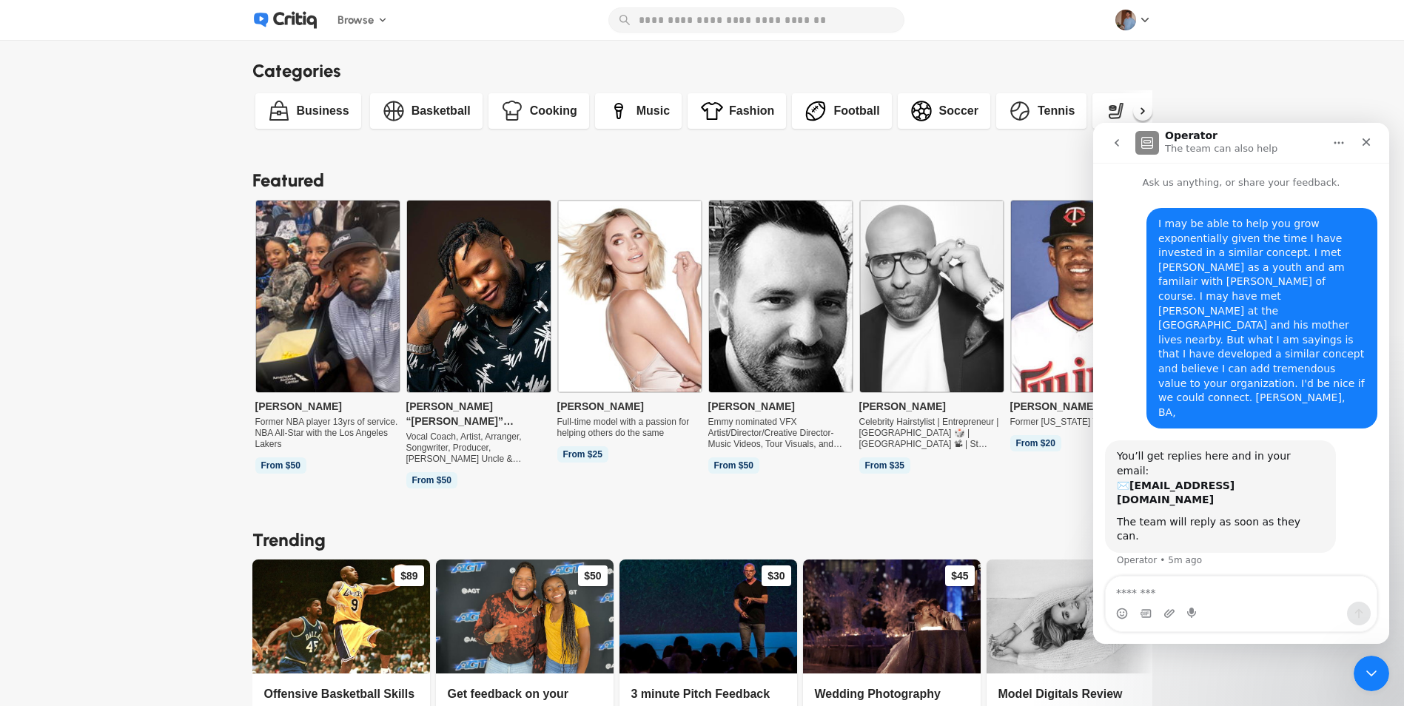
click at [1144, 144] on img "Intercom messenger" at bounding box center [1147, 143] width 24 height 24
click at [1343, 144] on icon "Home" at bounding box center [1339, 143] width 12 height 12
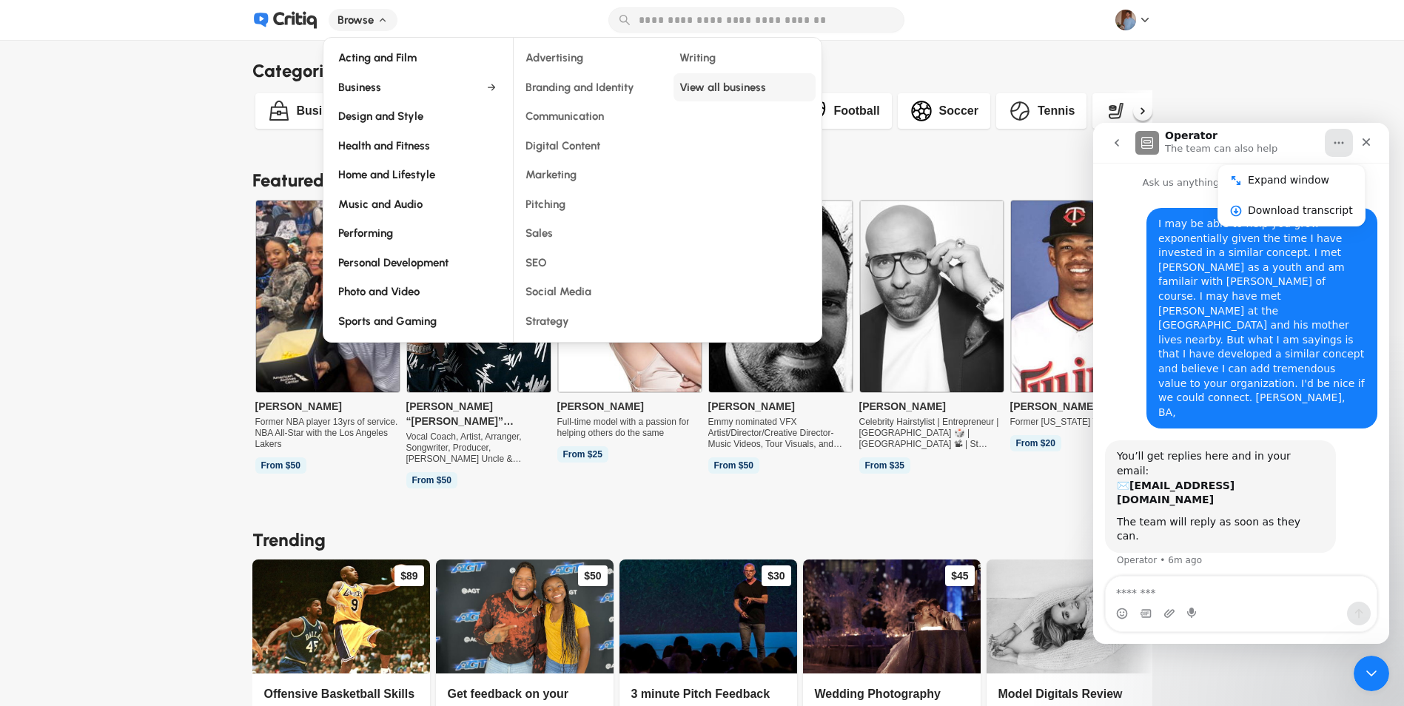
click at [715, 87] on div "View all business" at bounding box center [744, 87] width 142 height 29
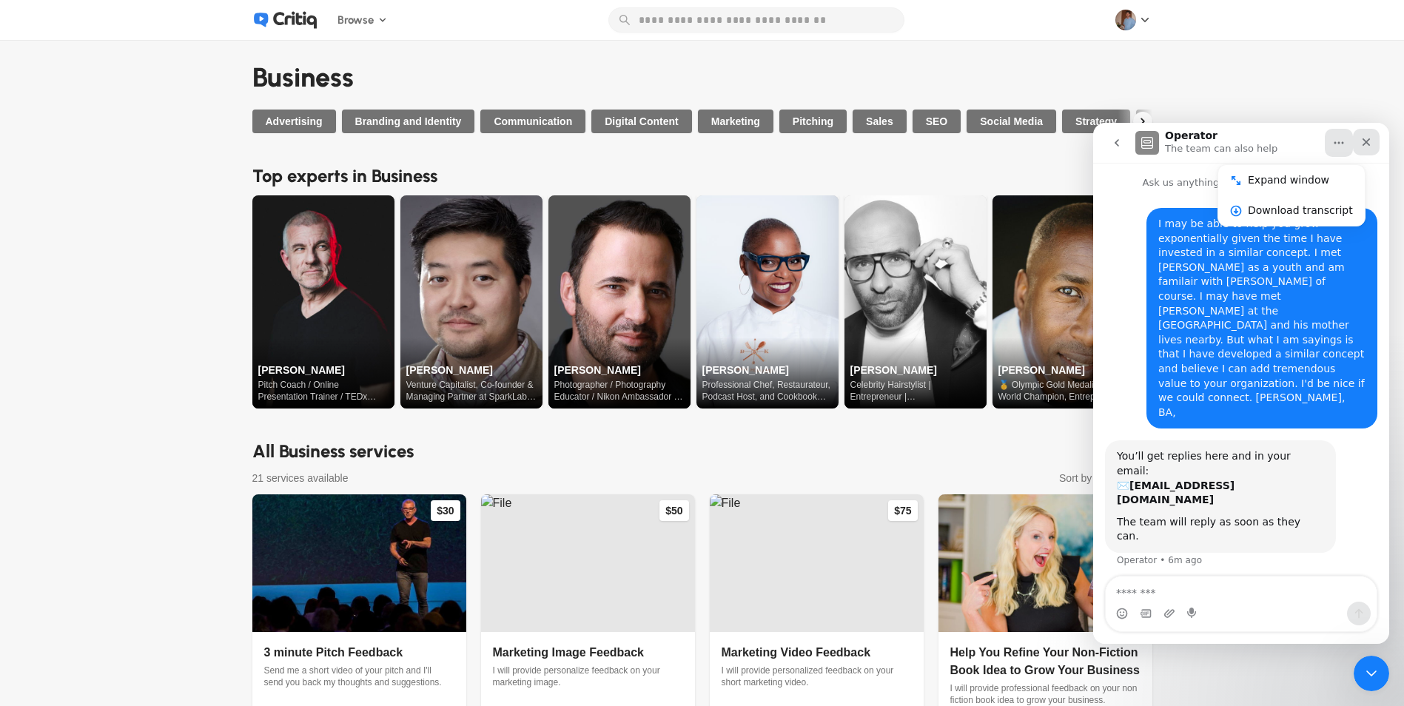
click at [1374, 139] on div "Close" at bounding box center [1366, 142] width 27 height 27
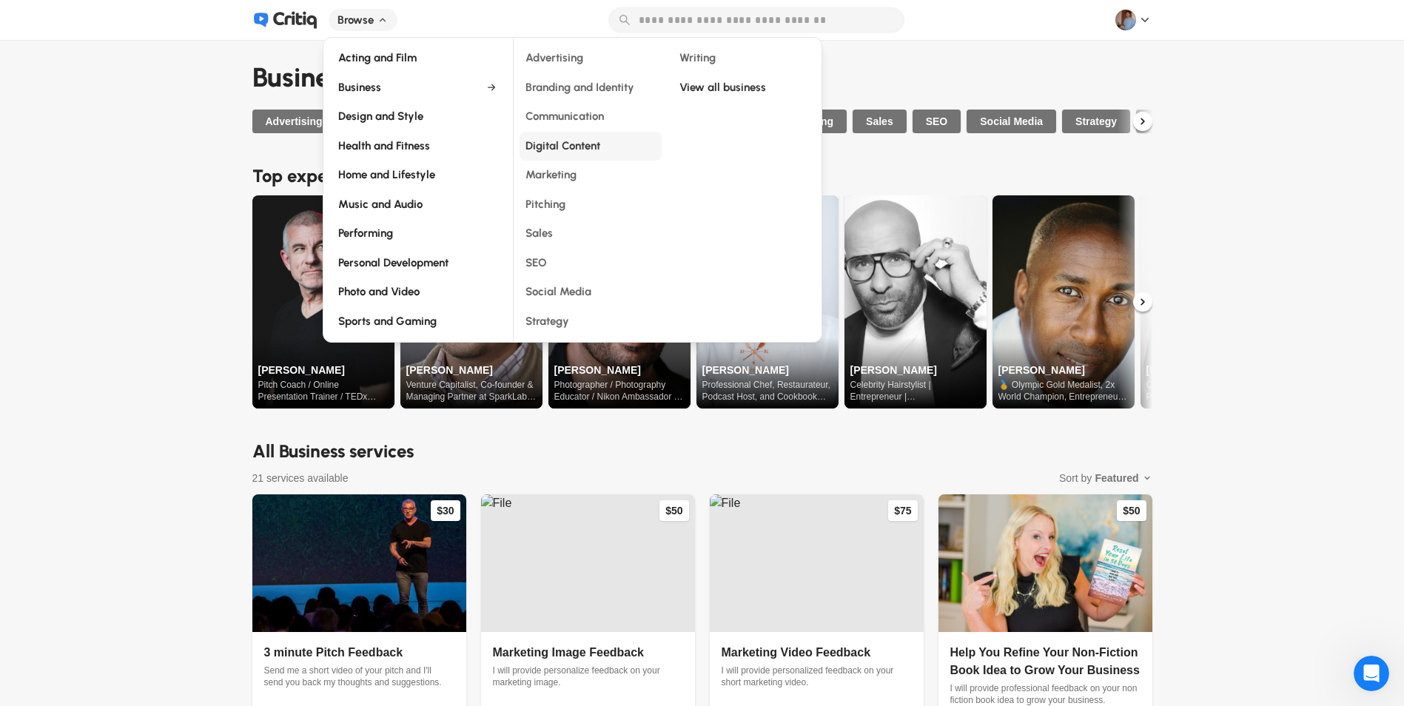
click at [566, 146] on span "Digital Content" at bounding box center [562, 147] width 75 height 18
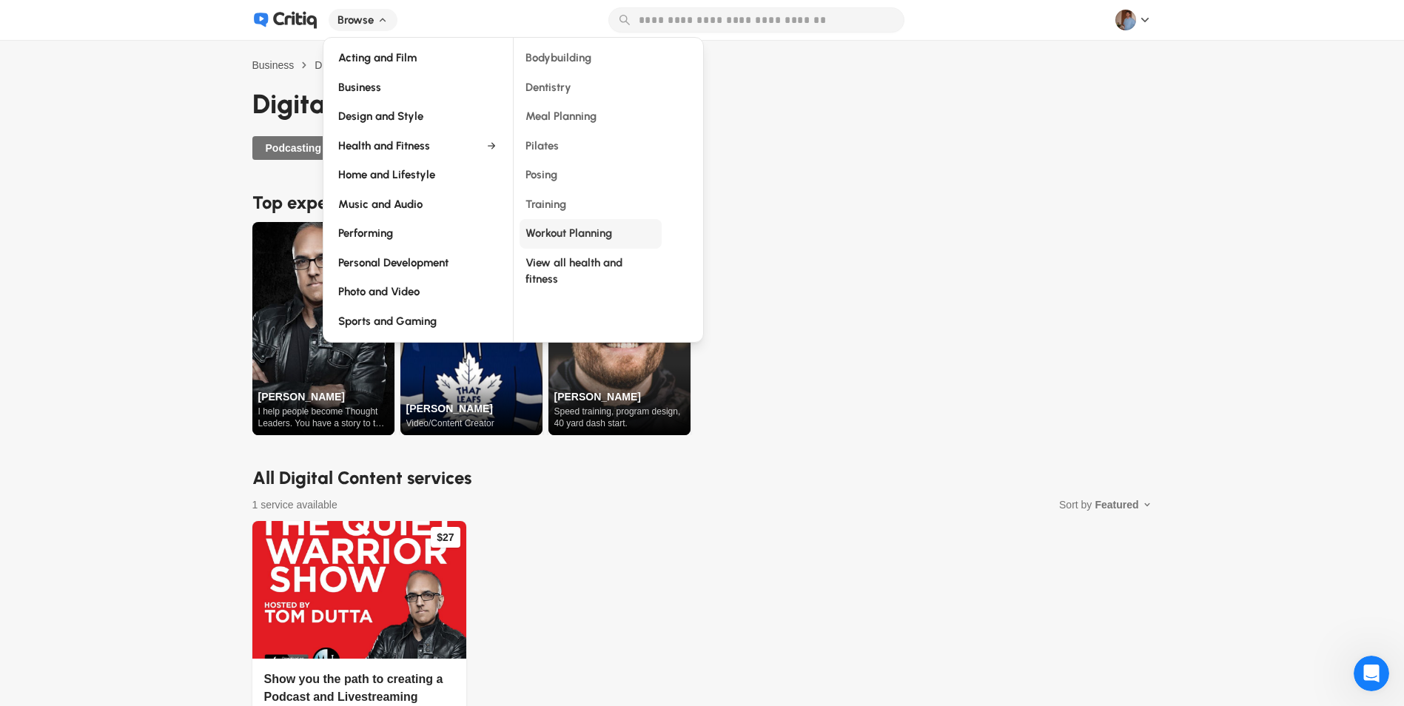
click at [574, 236] on span "Workout Planning" at bounding box center [568, 234] width 87 height 18
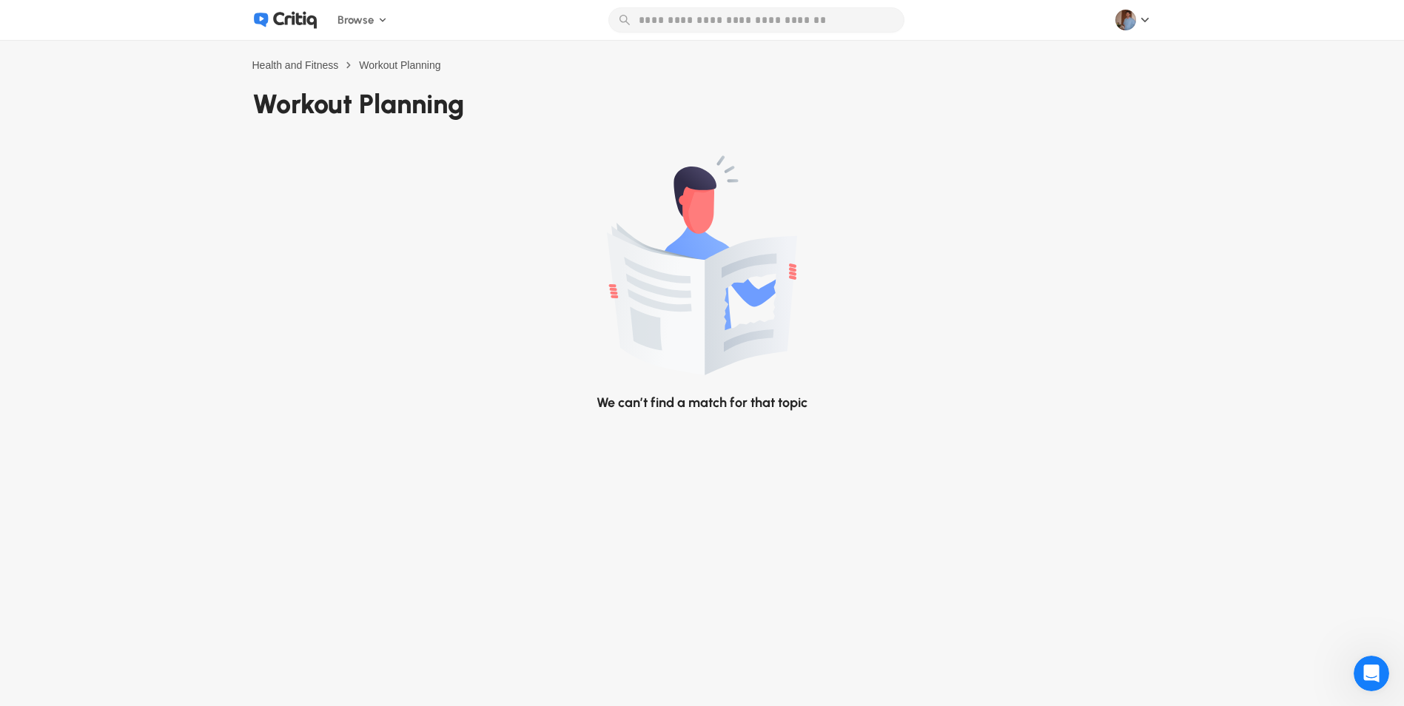
click at [288, 15] on icon at bounding box center [295, 20] width 44 height 17
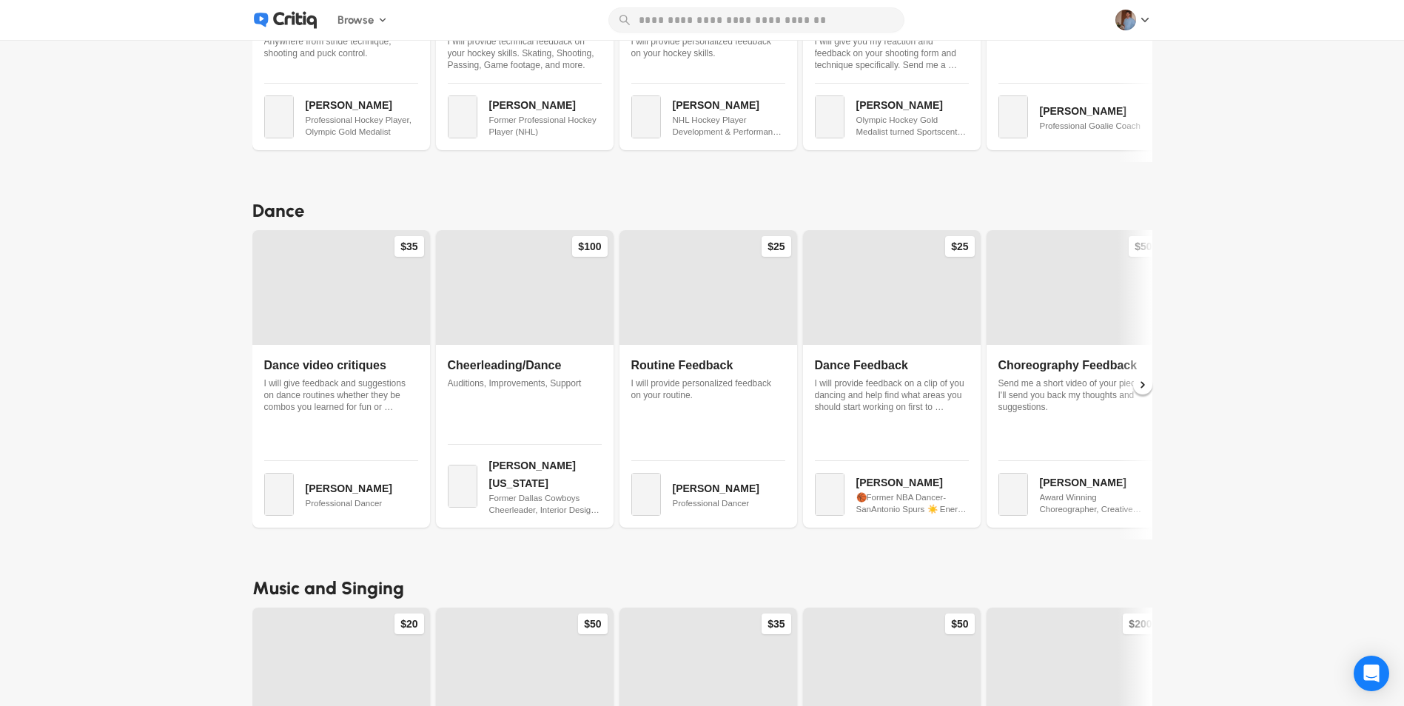
scroll to position [5159, 0]
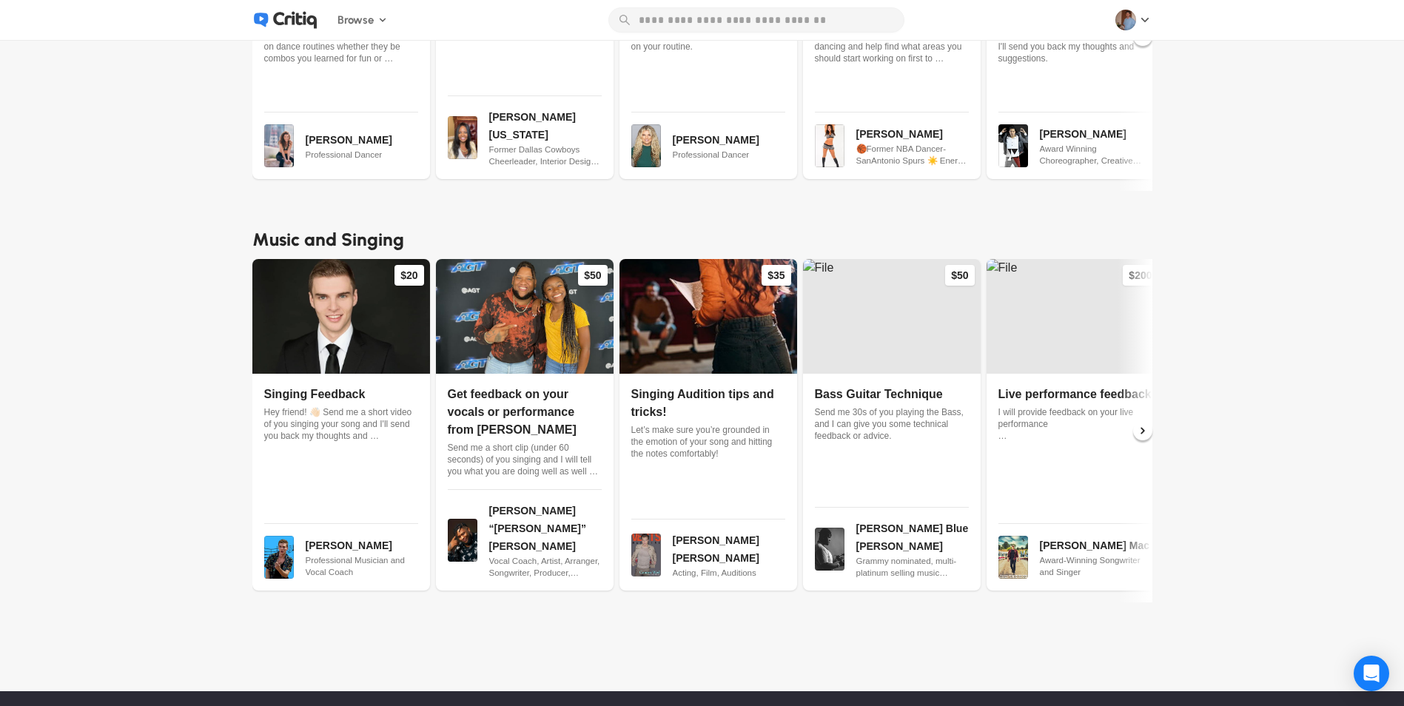
click at [309, 19] on icon at bounding box center [295, 20] width 44 height 17
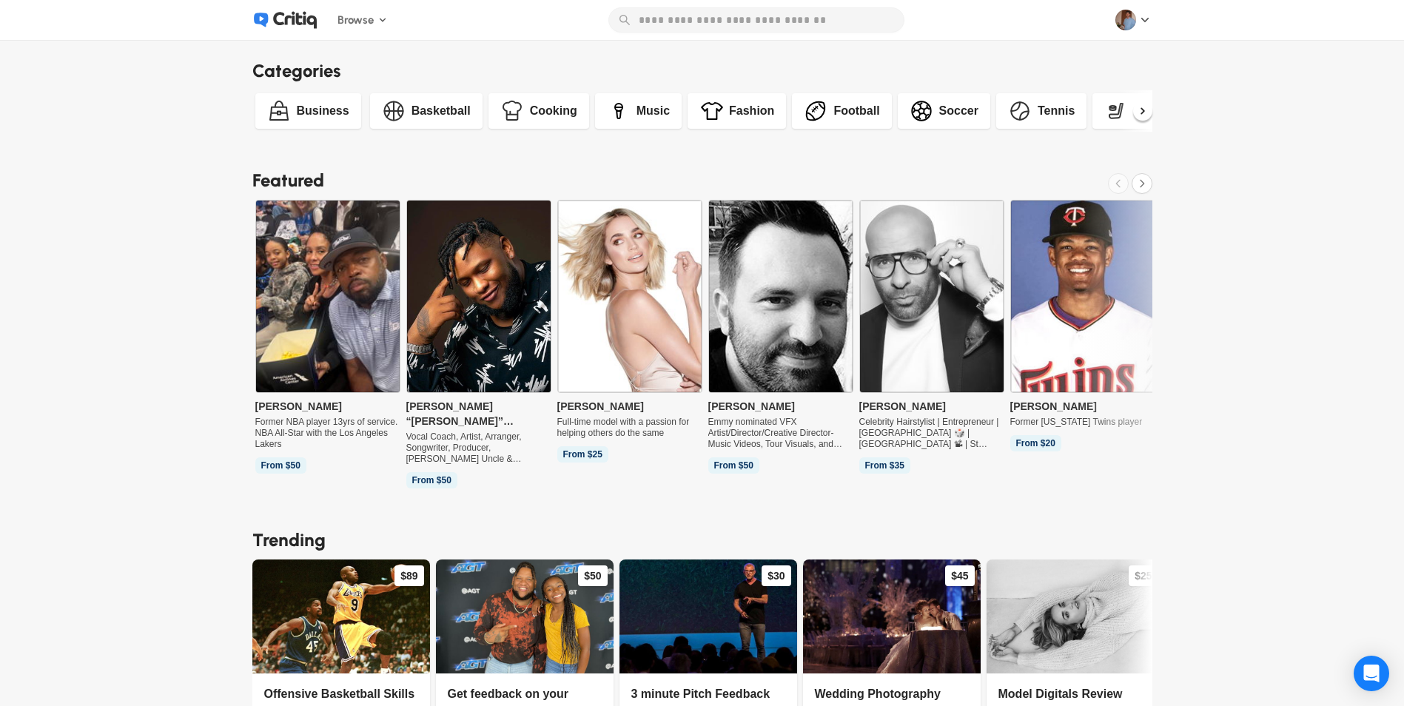
click at [1144, 110] on icon at bounding box center [1142, 111] width 4 height 7
click at [1148, 183] on icon at bounding box center [1142, 184] width 12 height 18
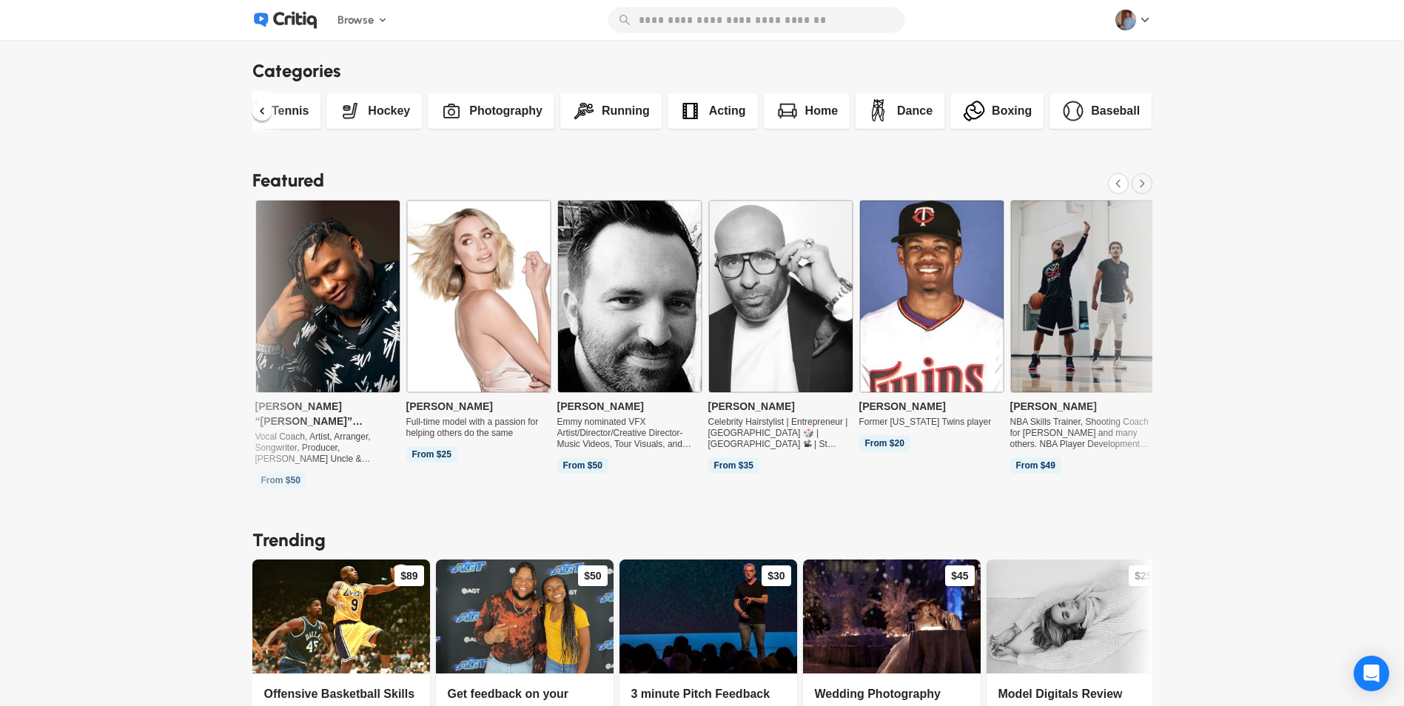
click at [1148, 183] on icon at bounding box center [1142, 184] width 12 height 18
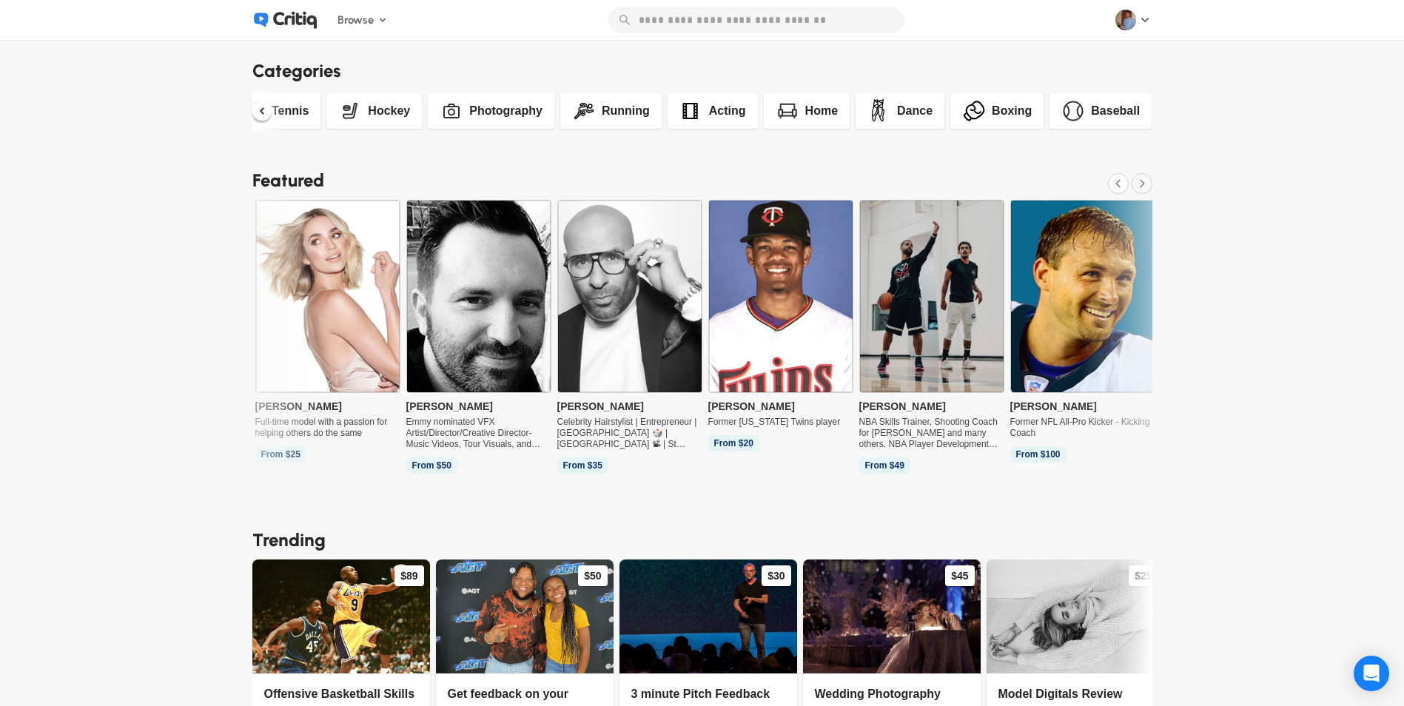
click at [1148, 183] on icon at bounding box center [1142, 184] width 12 height 18
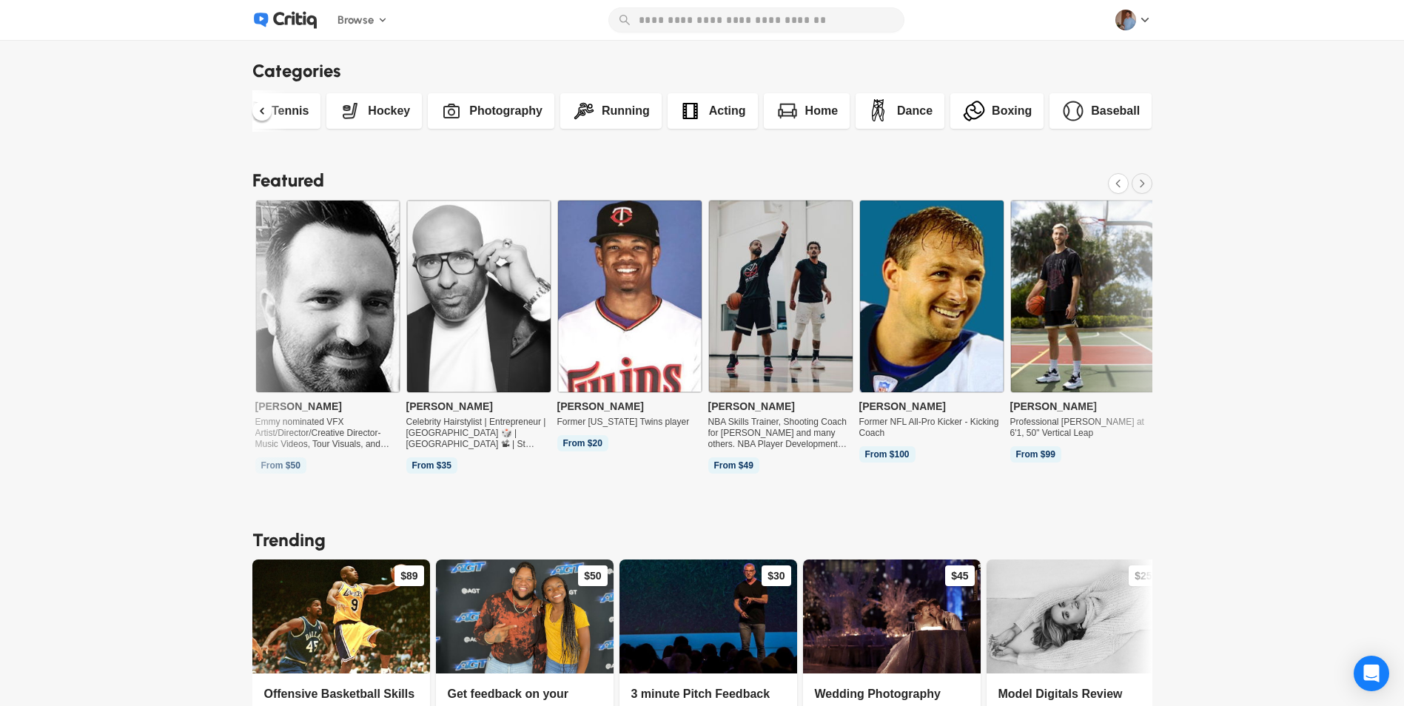
click at [1148, 184] on icon at bounding box center [1142, 184] width 12 height 18
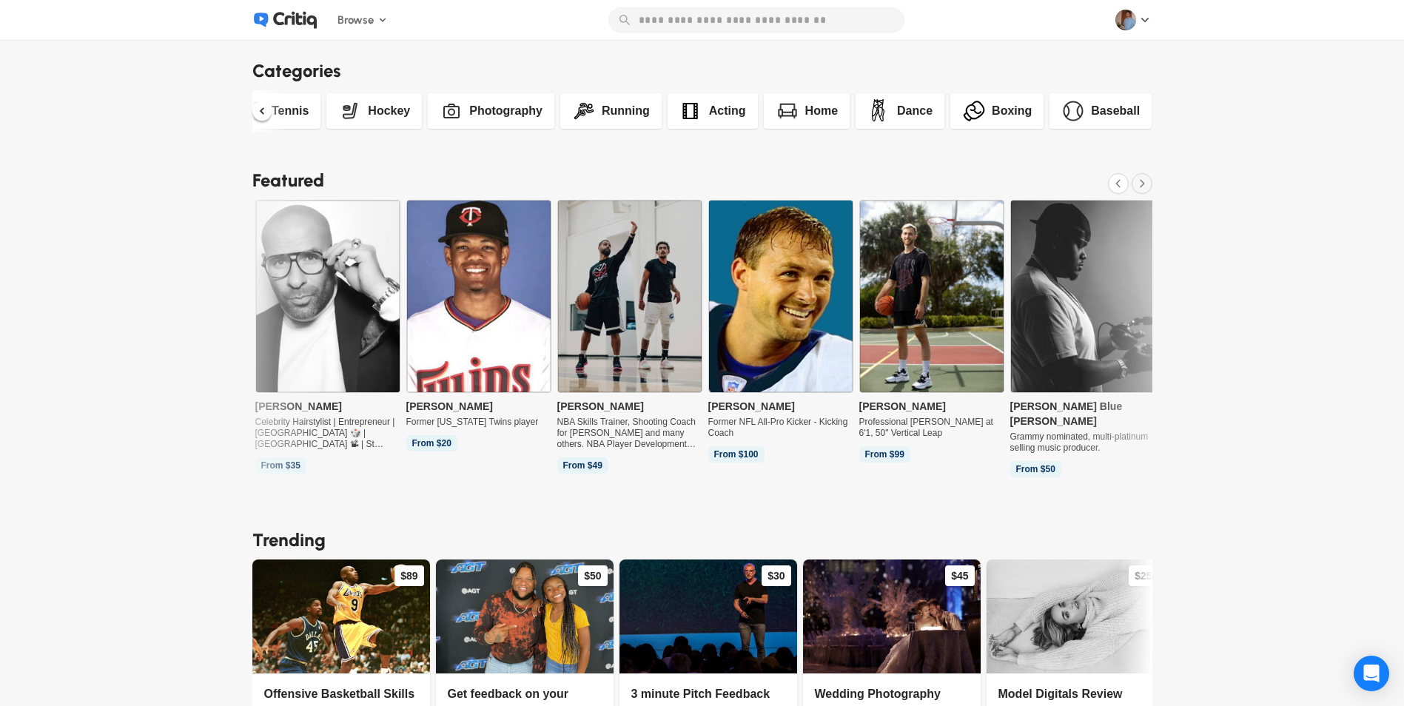
click at [1148, 184] on icon at bounding box center [1142, 184] width 12 height 18
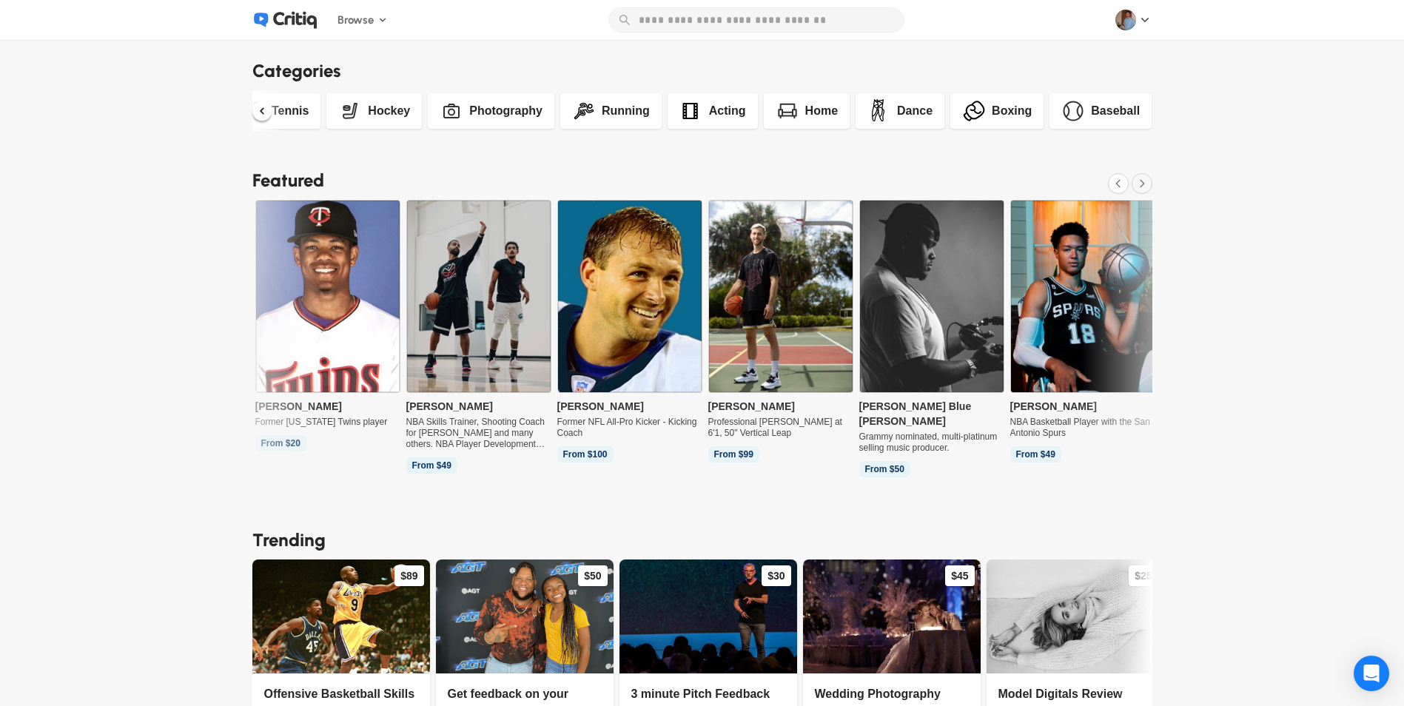
click at [1148, 184] on icon at bounding box center [1142, 184] width 12 height 18
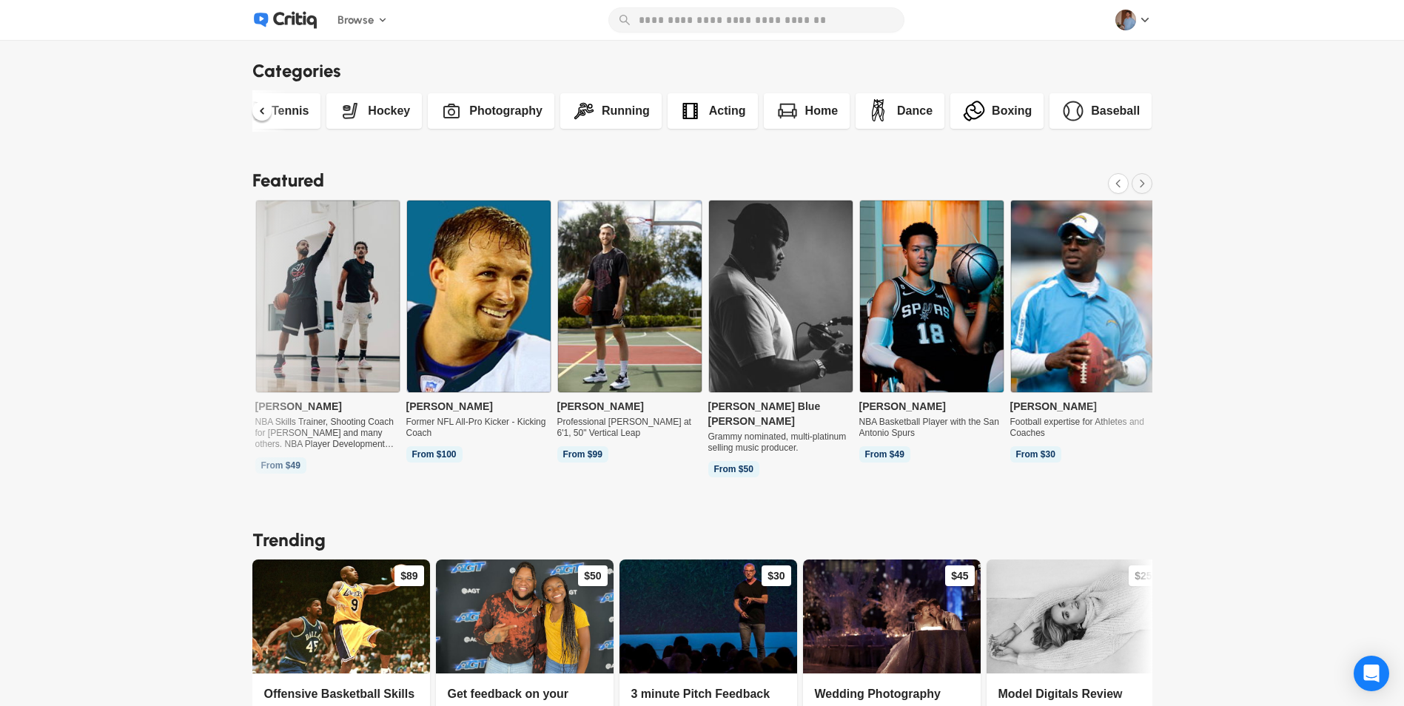
click at [1148, 184] on icon at bounding box center [1142, 184] width 12 height 18
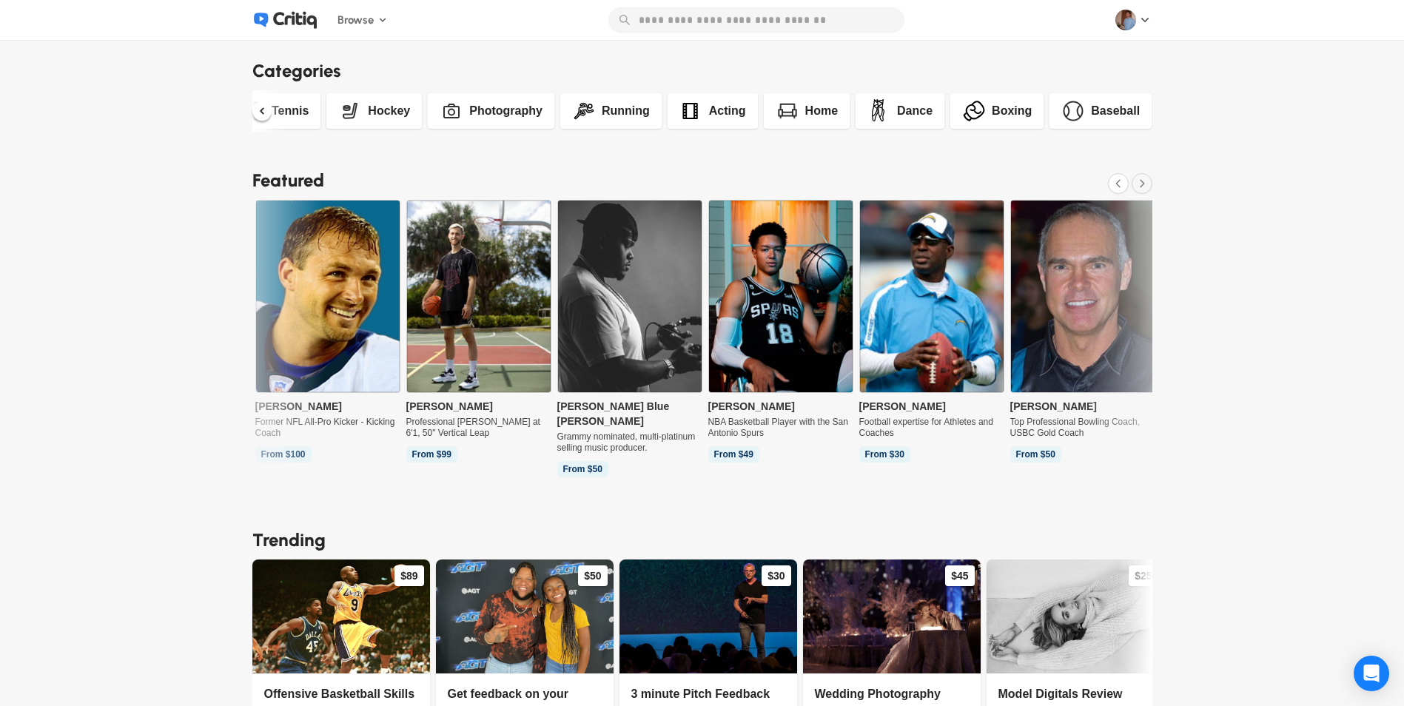
click at [1148, 184] on icon at bounding box center [1142, 184] width 12 height 18
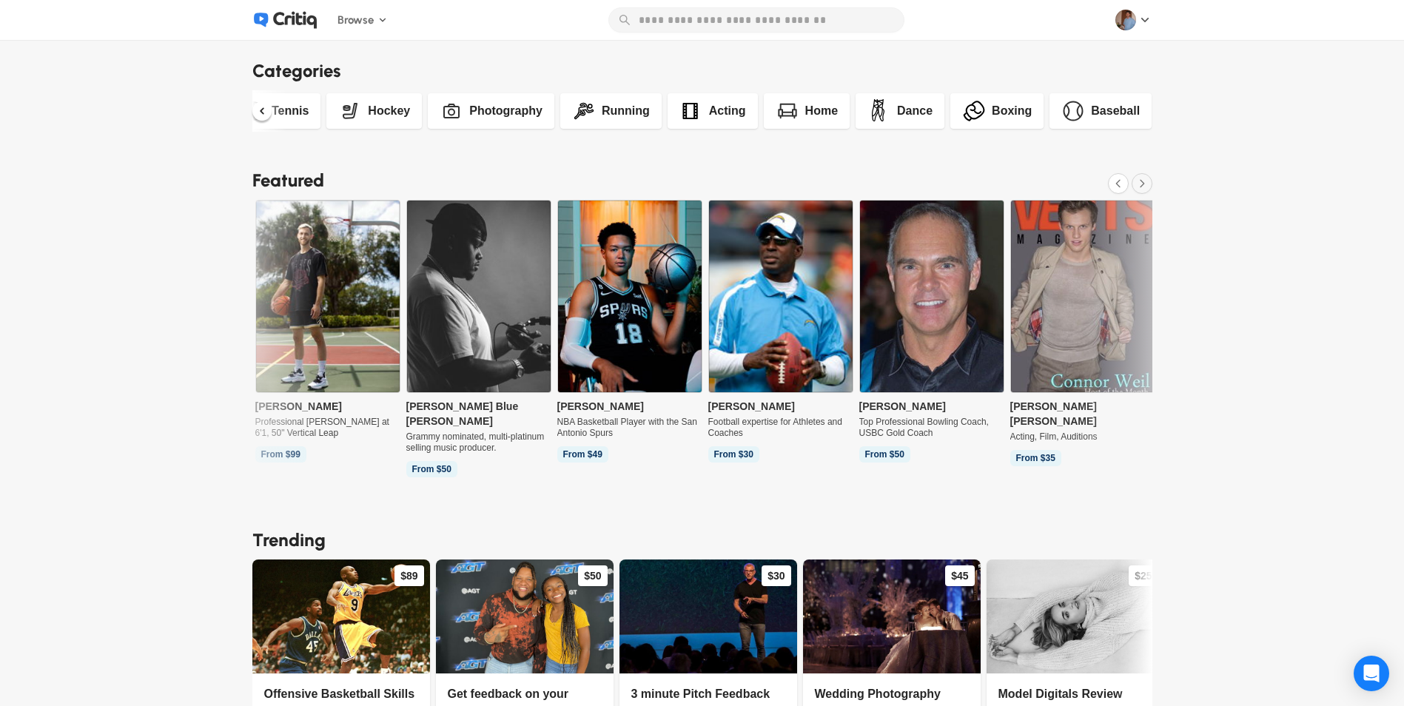
click at [1148, 184] on icon at bounding box center [1142, 184] width 12 height 18
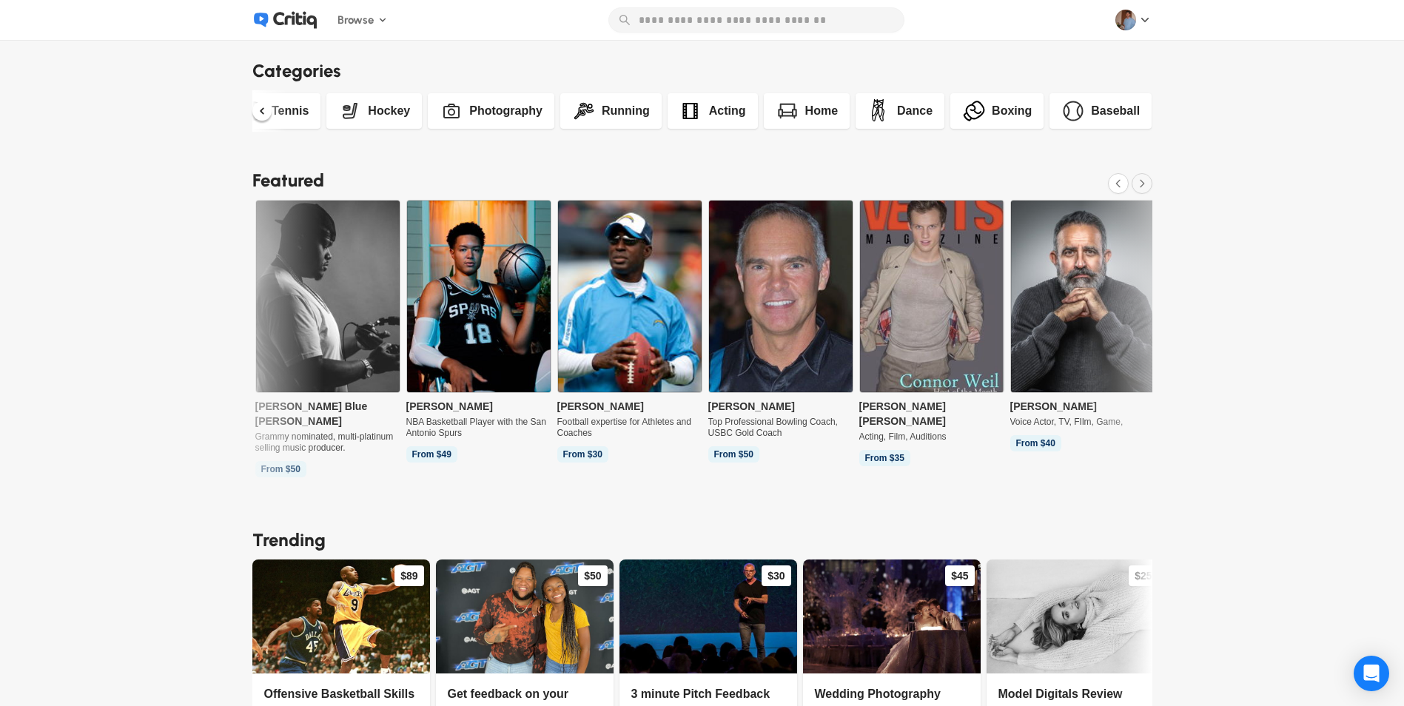
click at [1148, 184] on icon at bounding box center [1142, 184] width 12 height 18
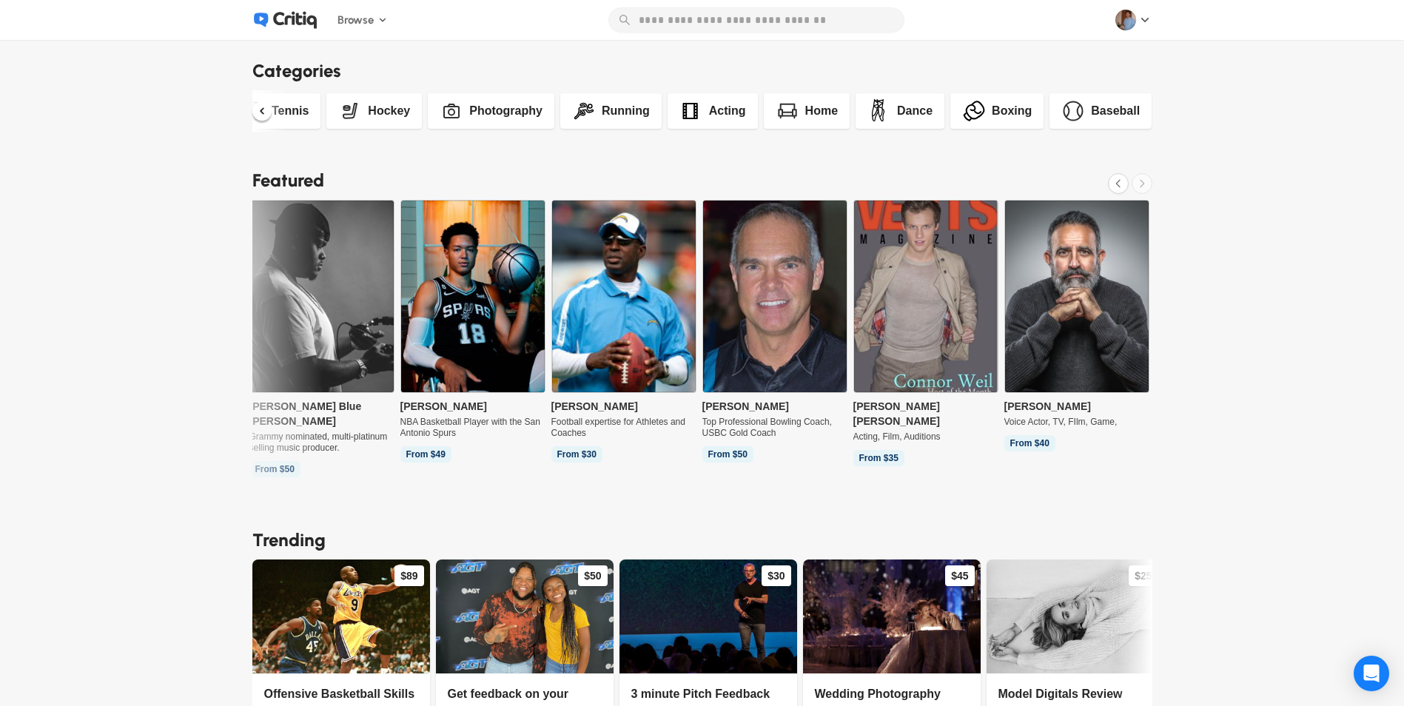
click at [1148, 184] on icon at bounding box center [1142, 184] width 12 height 18
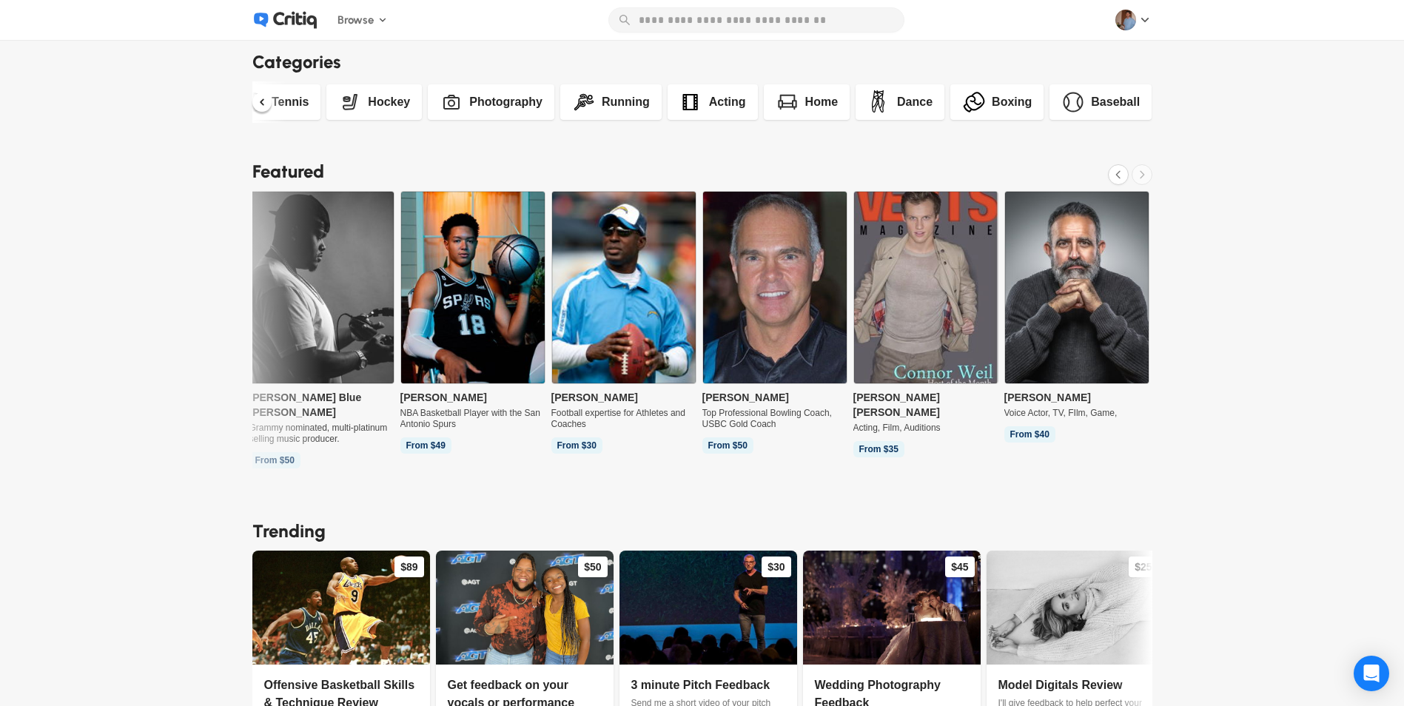
scroll to position [0, 0]
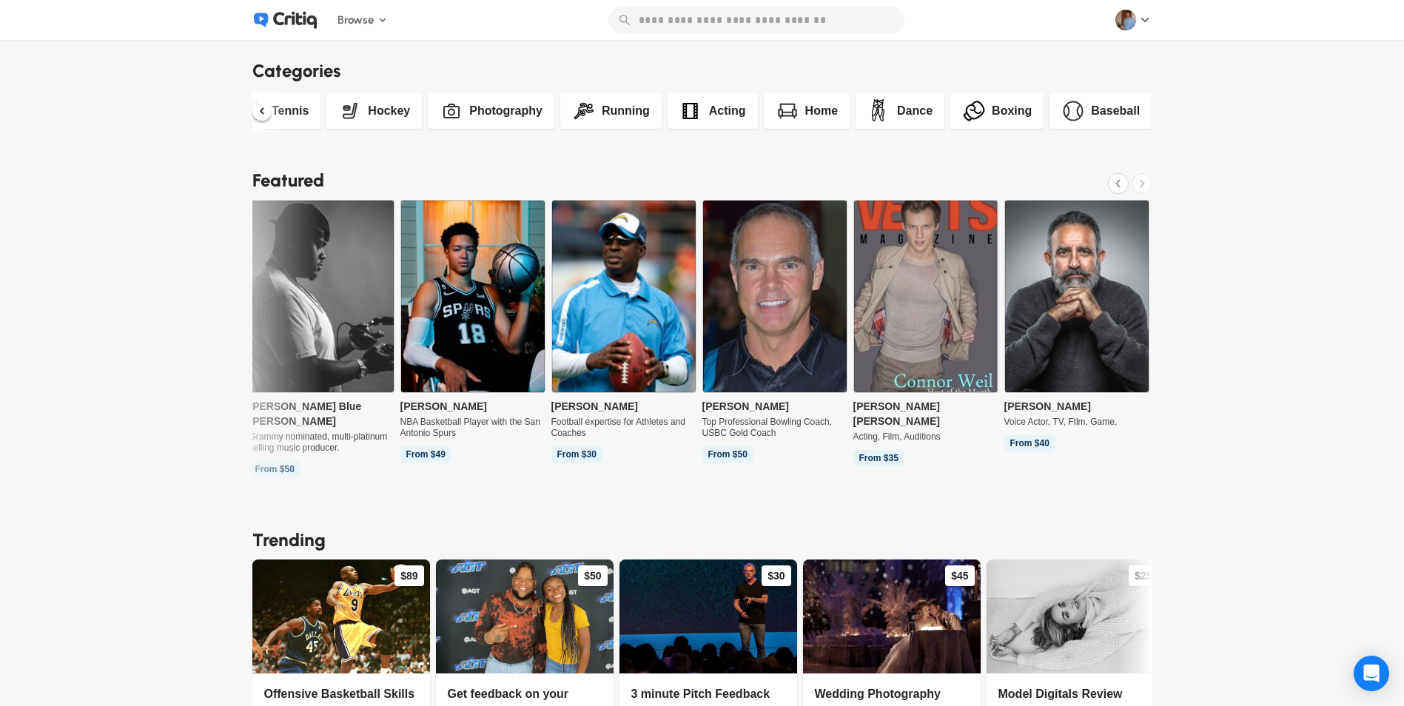
click at [300, 15] on icon at bounding box center [295, 20] width 44 height 18
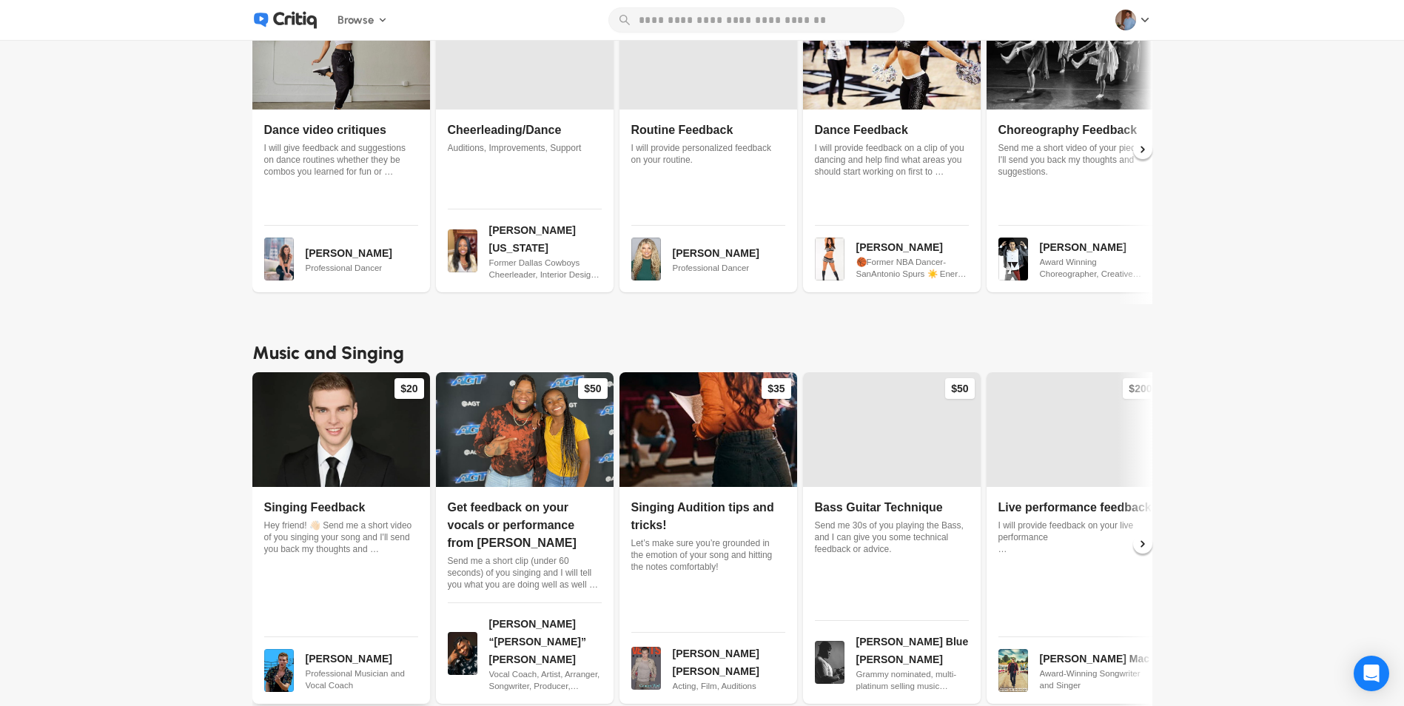
scroll to position [5159, 0]
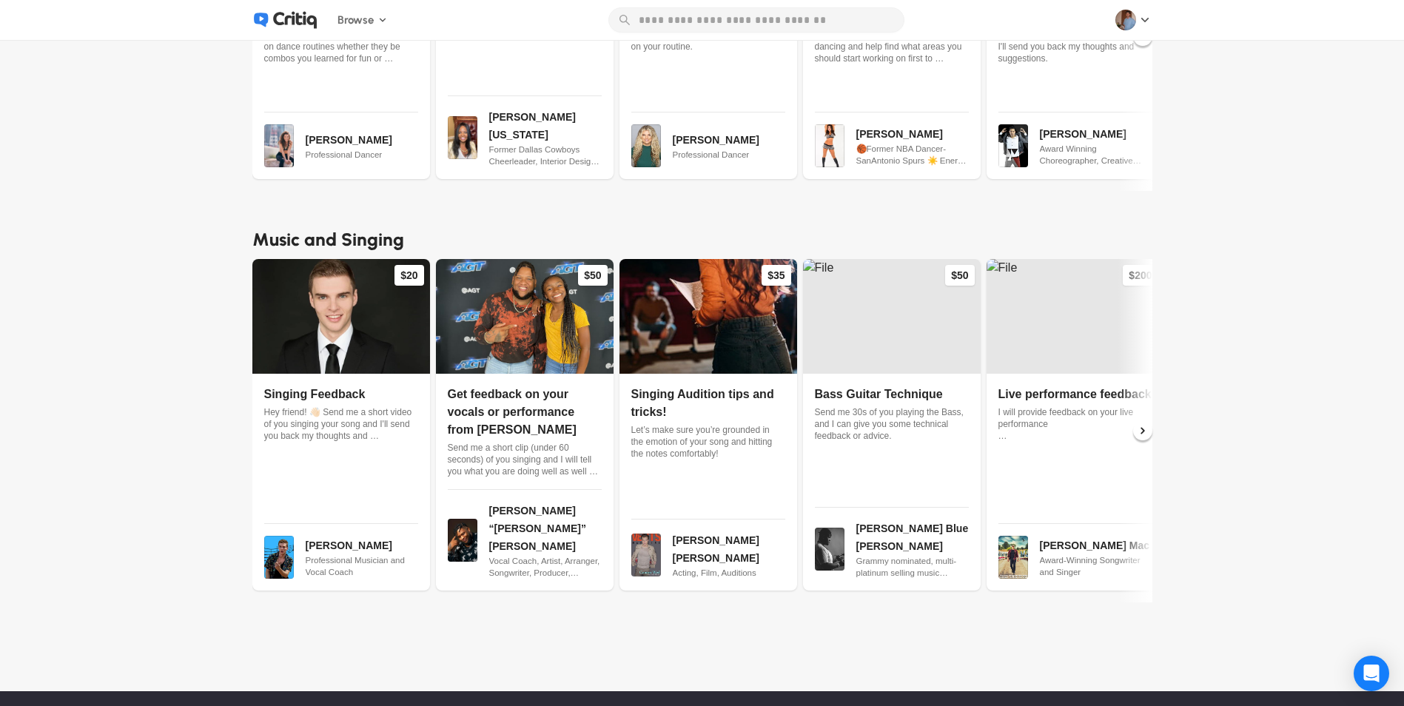
click at [762, 705] on span "Become an Expert" at bounding box center [762, 718] width 85 height 12
